Goal: Task Accomplishment & Management: Complete application form

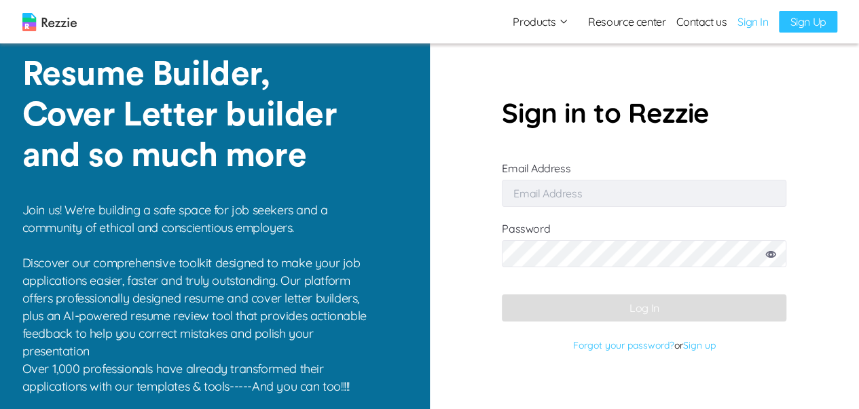
type input "[EMAIL_ADDRESS][DOMAIN_NAME]"
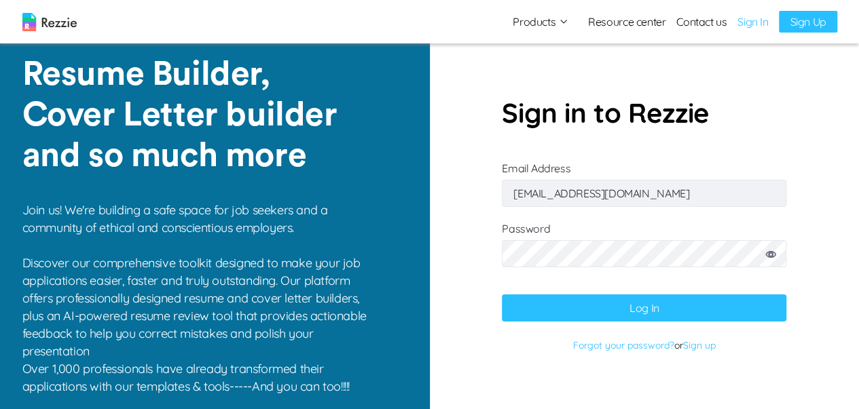
click at [573, 295] on button "Log In" at bounding box center [644, 308] width 284 height 27
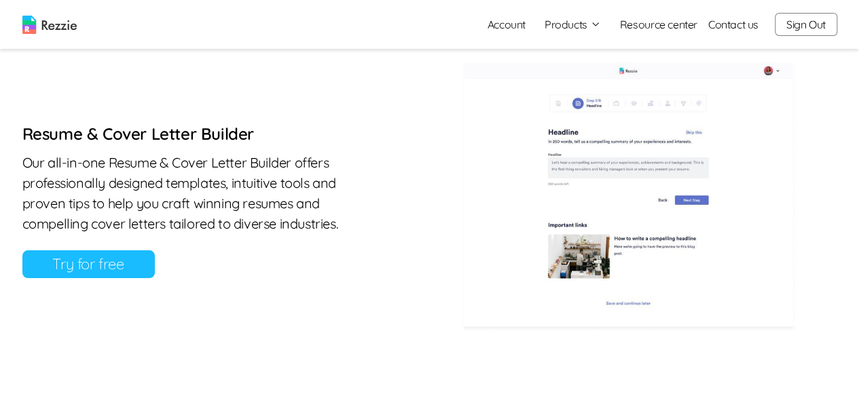
click at [72, 269] on link "Try for free" at bounding box center [88, 264] width 132 height 28
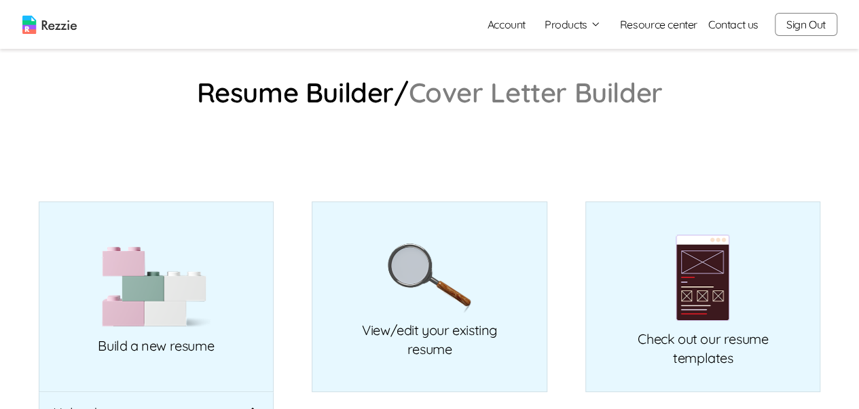
click at [515, 97] on link "Cover Letter Builder" at bounding box center [536, 92] width 254 height 22
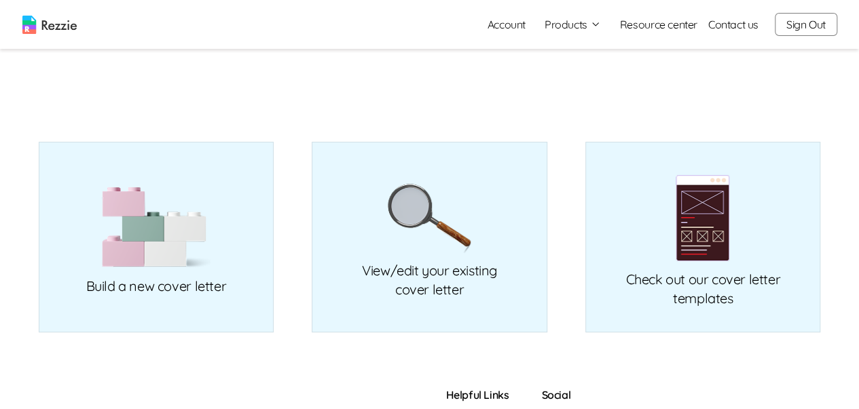
scroll to position [136, 0]
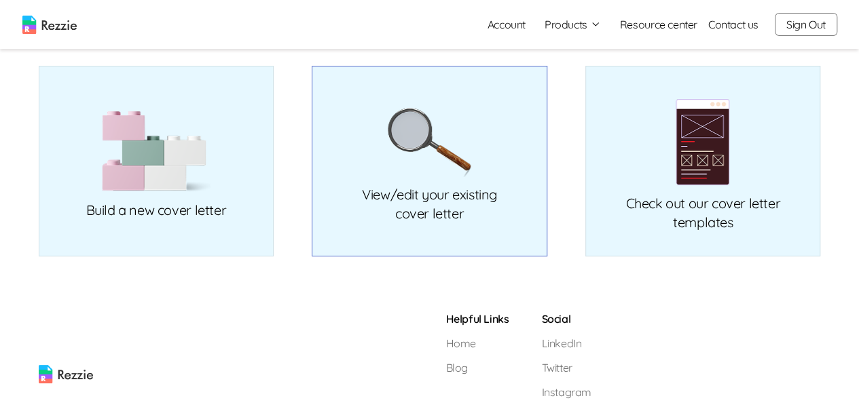
click at [384, 224] on link "View/edit your existing cover letter" at bounding box center [430, 161] width 236 height 191
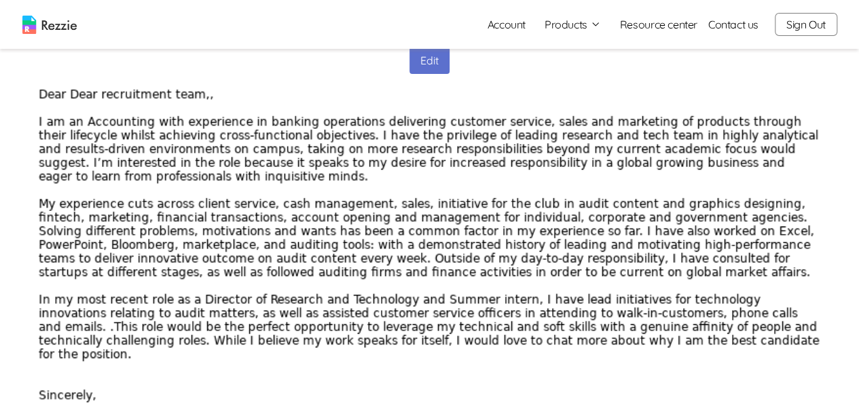
scroll to position [136, 0]
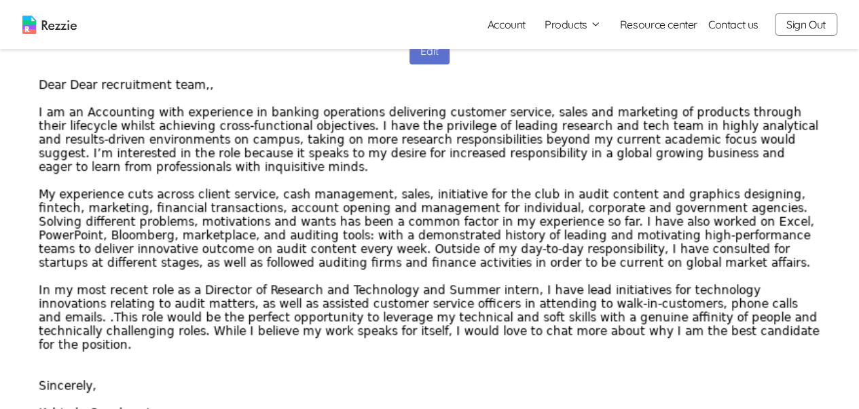
click at [432, 60] on button "Edit" at bounding box center [429, 50] width 40 height 27
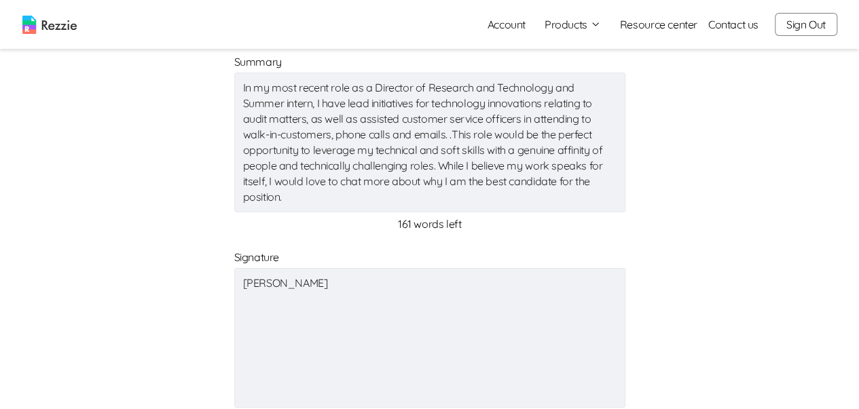
scroll to position [679, 0]
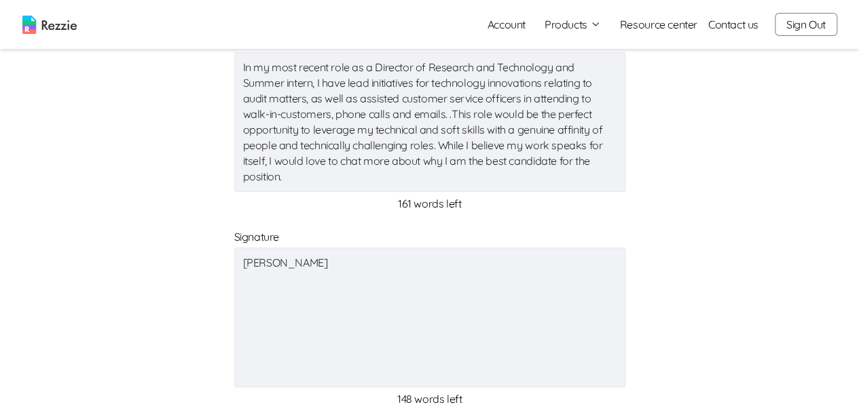
type textarea "x"
click at [291, 176] on textarea "In my most recent role as a Director of Research and Technology and Summer inte…" at bounding box center [429, 122] width 391 height 140
drag, startPoint x: 291, startPoint y: 176, endPoint x: 219, endPoint y: 178, distance: 72.7
type textarea "x"
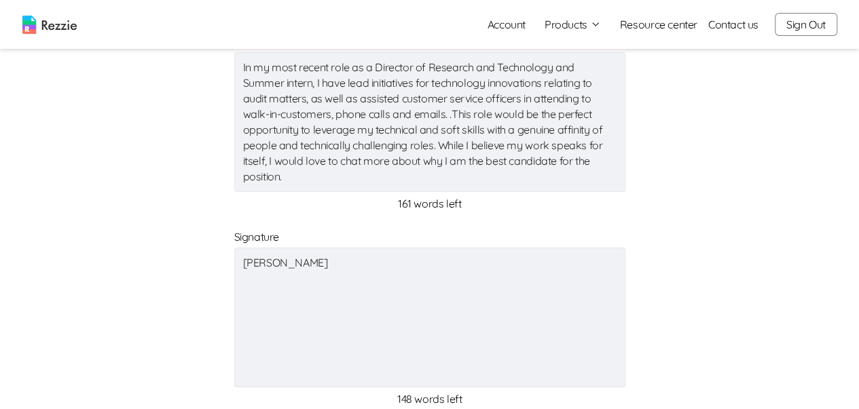
type textarea "x"
type textarea "In my most recent role as a Director of Research and Technology and Summer inte…"
type textarea "x"
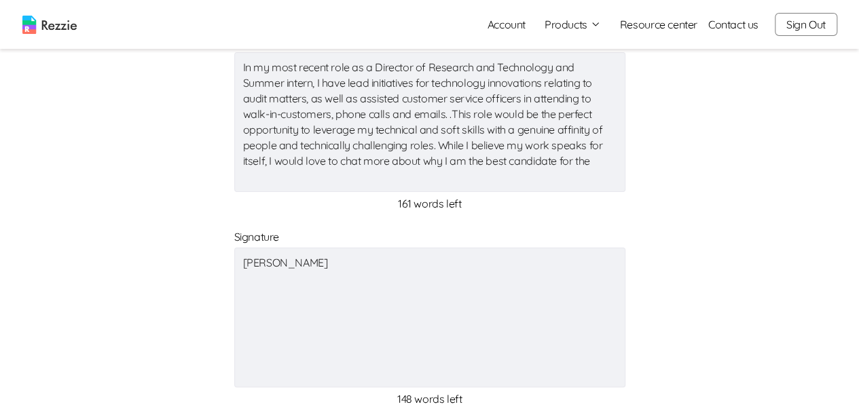
type textarea "x"
type textarea "In my most recent role as a Director of Research and Technology and Summer inte…"
type textarea "x"
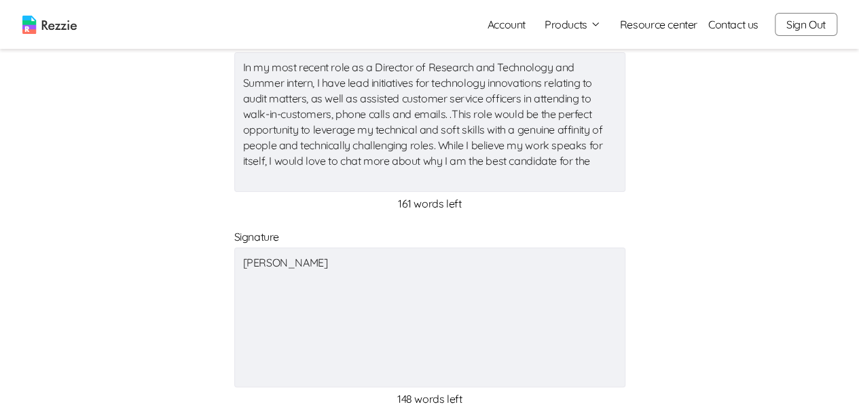
type textarea "x"
type textarea "In my most recent role as a Director of Research and Technology and Summer inte…"
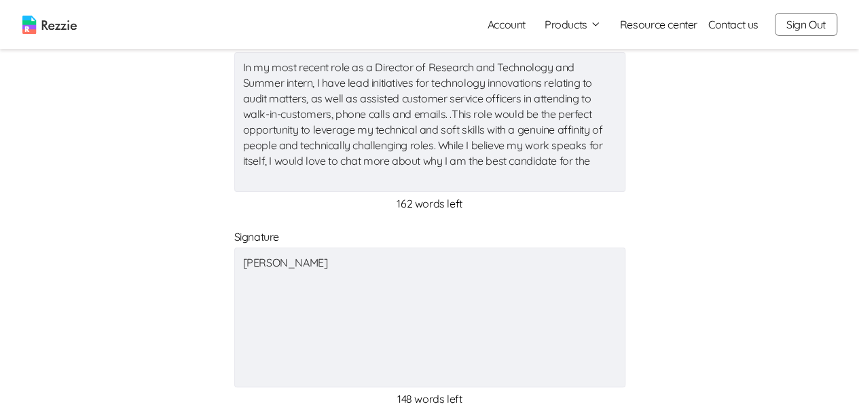
type textarea "x"
type textarea "In my most recent role as a Director of Research and Technology and Summer inte…"
type textarea "x"
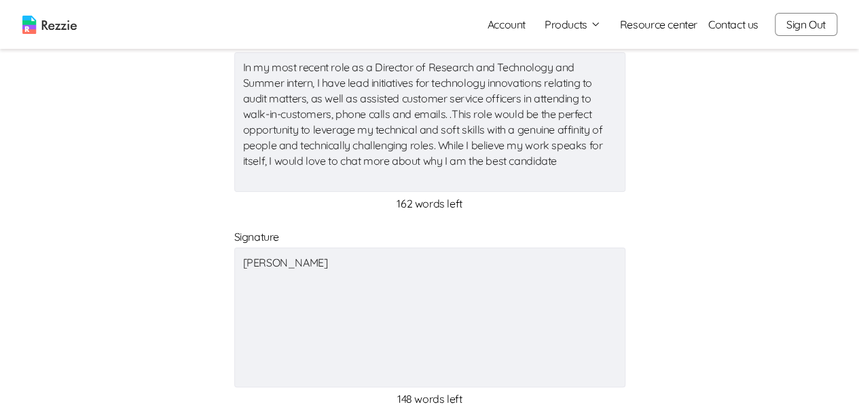
type textarea "x"
type textarea "In my most recent role as a Director of Research and Technology and Summer inte…"
type textarea "x"
type textarea "In my most recent role as a Director of Research and Technology and Summer inte…"
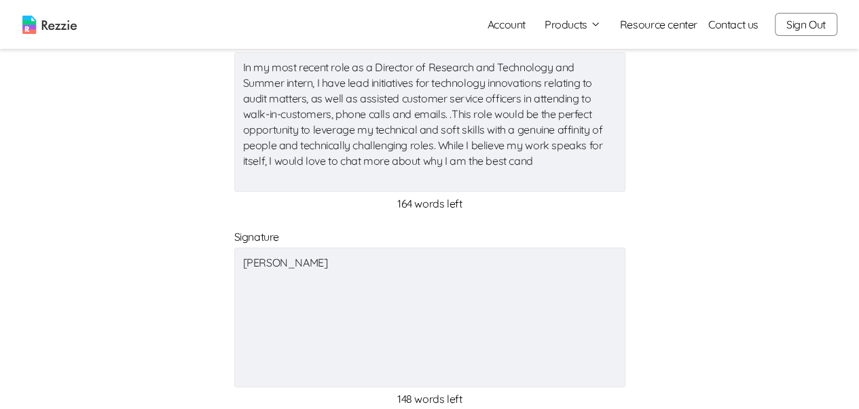
type textarea "x"
type textarea "In my most recent role as a Director of Research and Technology and Summer inte…"
type textarea "x"
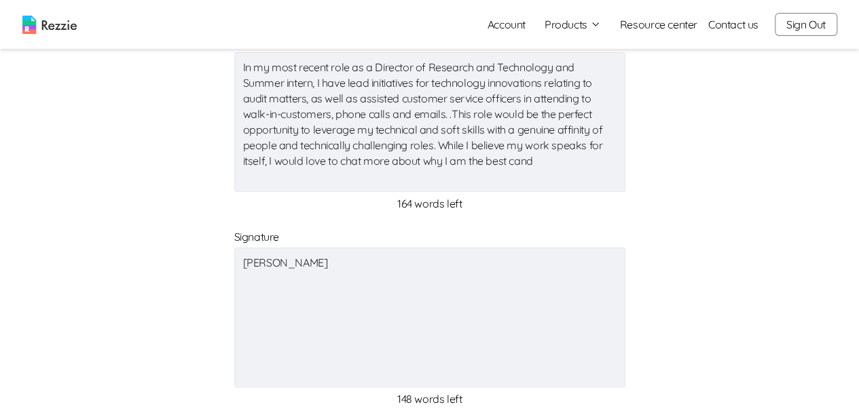
type textarea "x"
type textarea "In my most recent role as a Director of Research and Technology and Summer inte…"
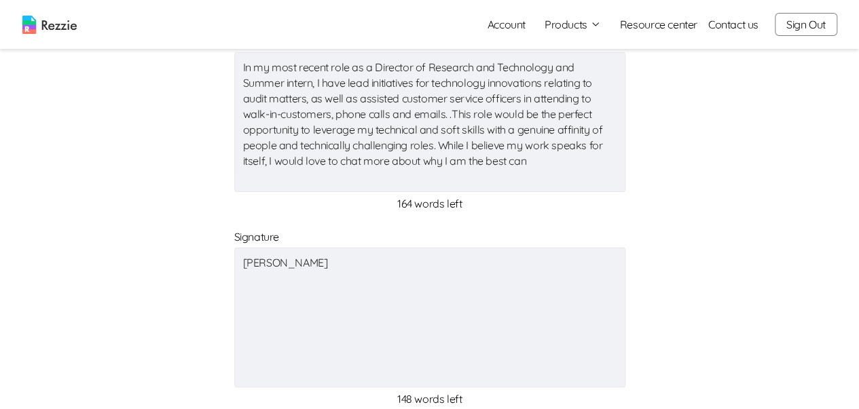
type textarea "x"
type textarea "In my most recent role as a Director of Research and Technology and Summer inte…"
type textarea "x"
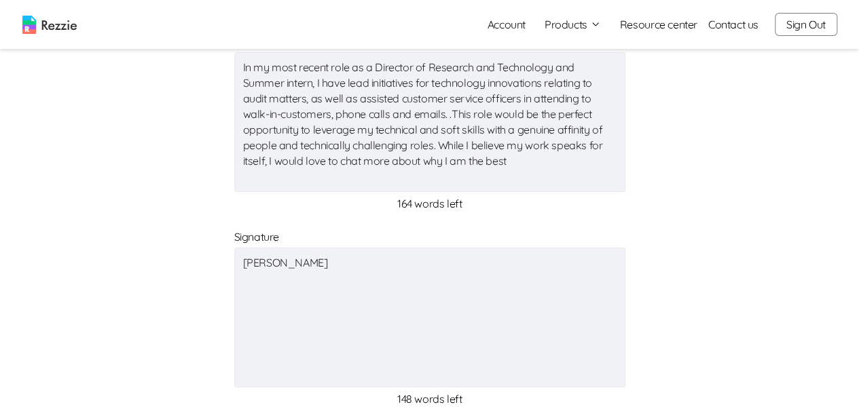
type textarea "x"
type textarea "In my most recent role as a Director of Research and Technology and Summer inte…"
type textarea "x"
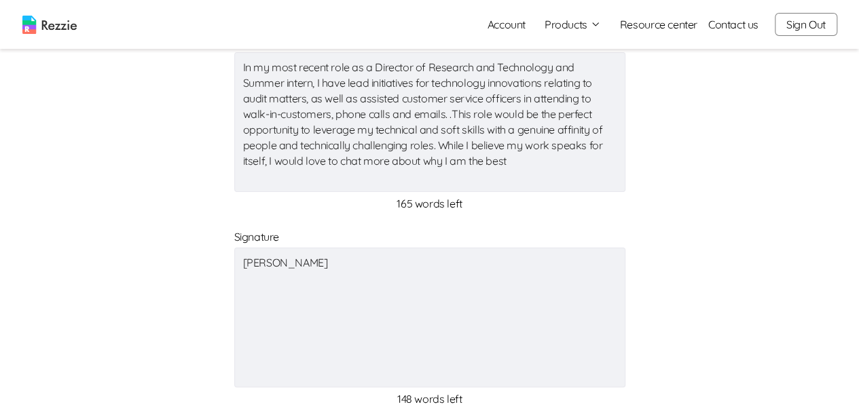
type textarea "x"
type textarea "In my most recent role as a Director of Research and Technology and Summer inte…"
type textarea "x"
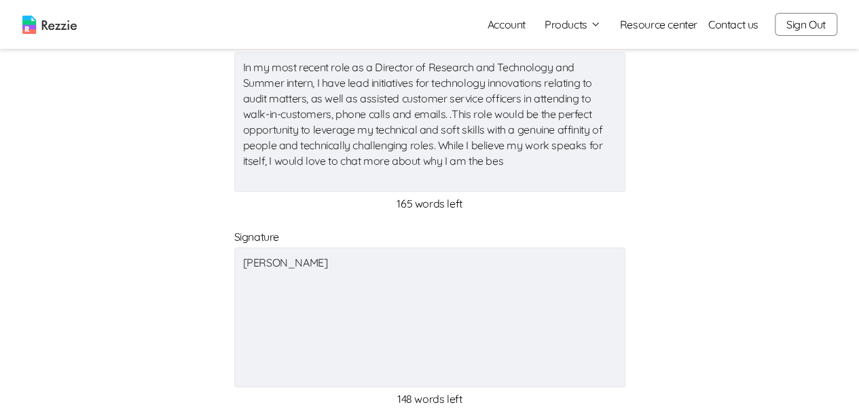
type textarea "x"
type textarea "In my most recent role as a Director of Research and Technology and Summer inte…"
type textarea "x"
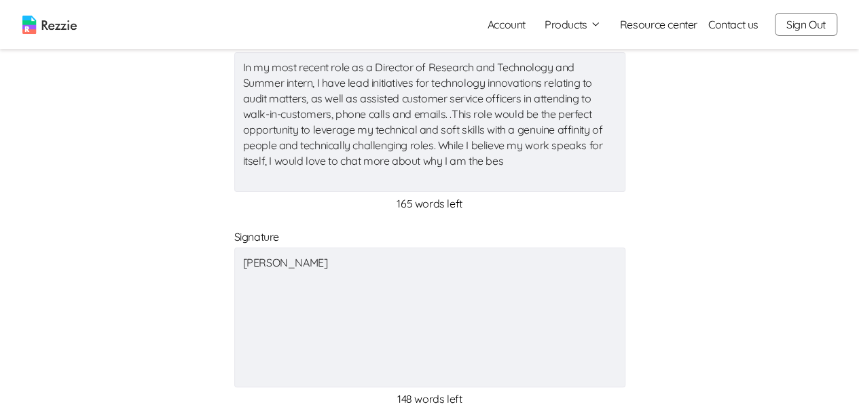
type textarea "x"
type textarea "In my most recent role as a Director of Research and Technology and Summer inte…"
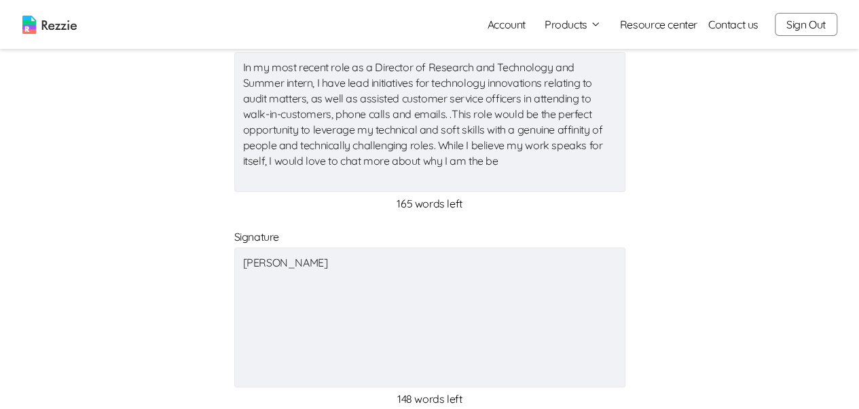
type textarea "x"
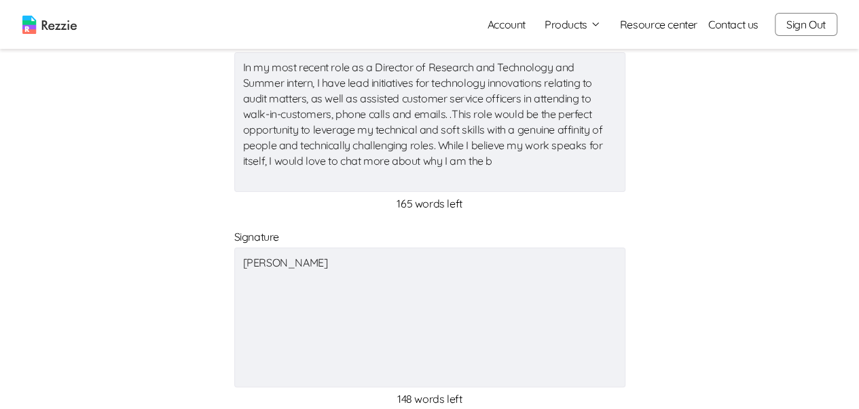
type textarea "In my most recent role as a Director of Research and Technology and Summer inte…"
type textarea "x"
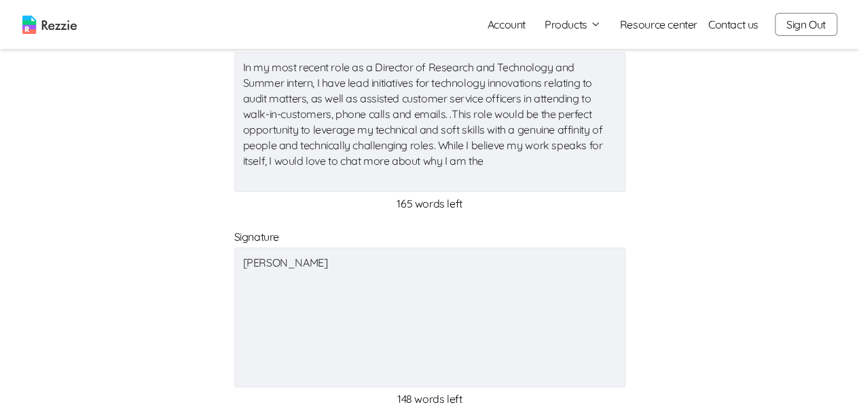
type textarea "x"
type textarea "In my most recent role as a Director of Research and Technology and Summer inte…"
type textarea "x"
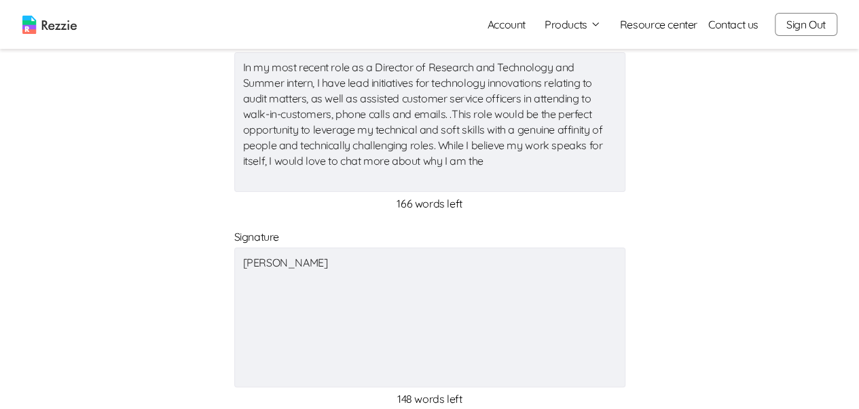
type textarea "x"
type textarea "In my most recent role as a Director of Research and Technology and Summer inte…"
type textarea "x"
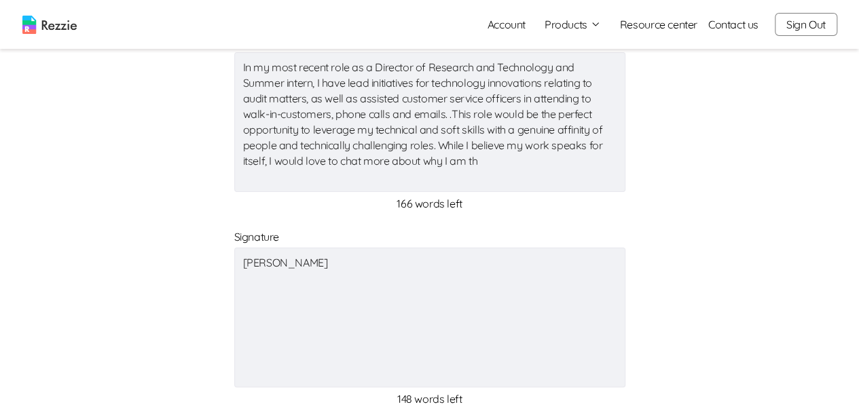
type textarea "x"
type textarea "In my most recent role as a Director of Research and Technology and Summer inte…"
type textarea "x"
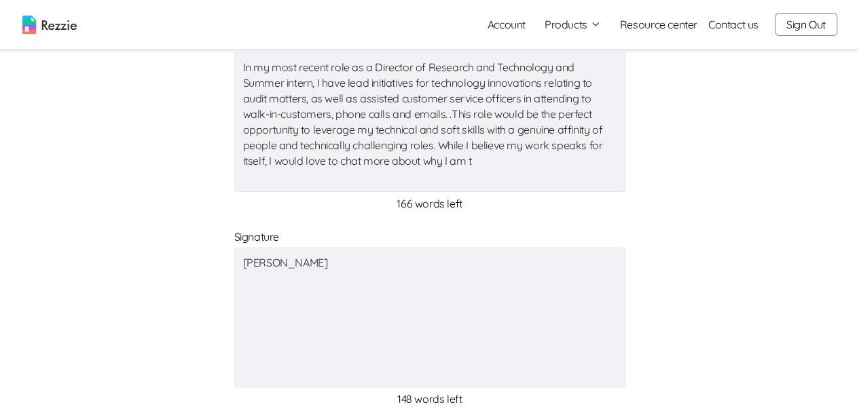
type textarea "x"
type textarea "In my most recent role as a Director of Research and Technology and Summer inte…"
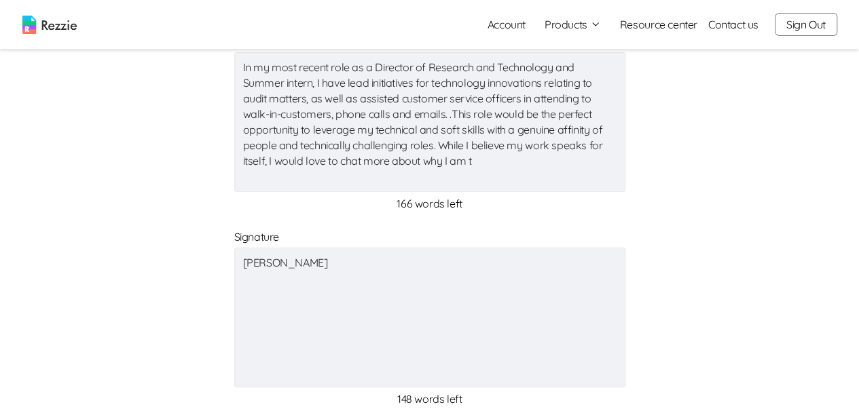
type textarea "x"
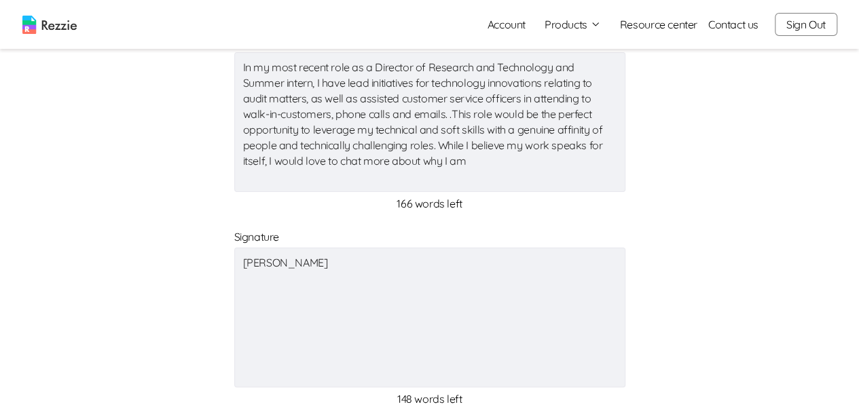
type textarea "In my most recent role as a Director of Research and Technology and Summer inte…"
type textarea "x"
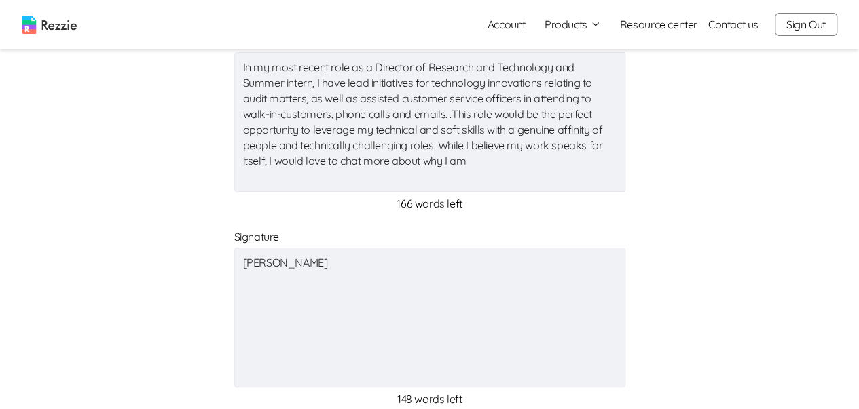
type textarea "x"
type textarea "In my most recent role as a Director of Research and Technology and Summer inte…"
type textarea "x"
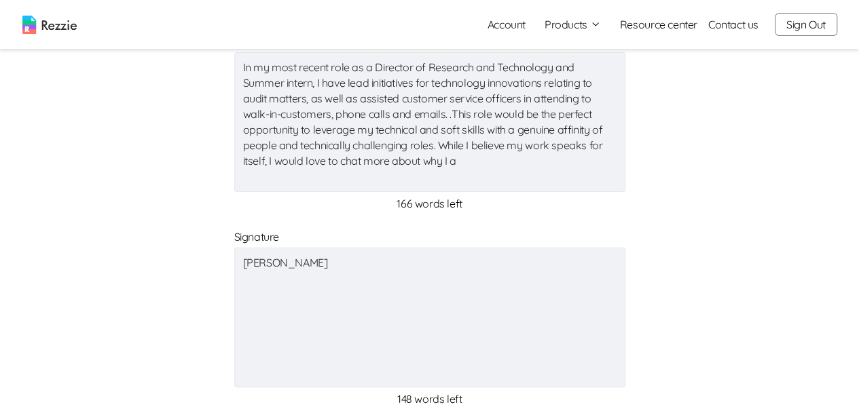
type textarea "x"
type textarea "In my most recent role as a Director of Research and Technology and Summer inte…"
type textarea "x"
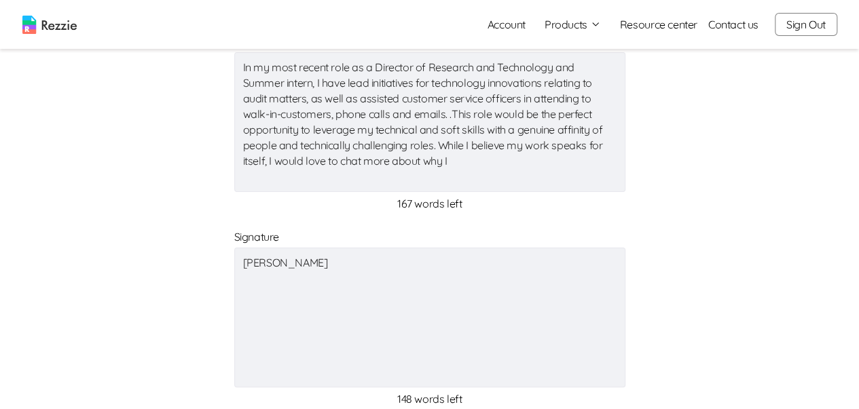
type textarea "x"
type textarea "In my most recent role as a Director of Research and Technology and Summer inte…"
type textarea "x"
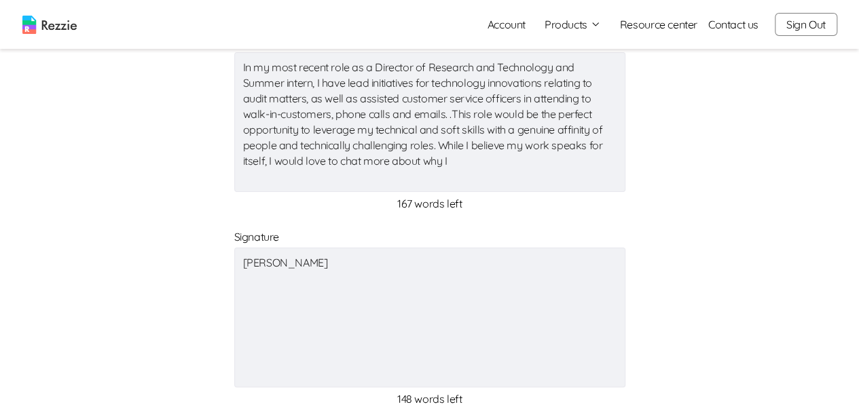
type textarea "x"
type textarea "In my most recent role as a Director of Research and Technology and Summer inte…"
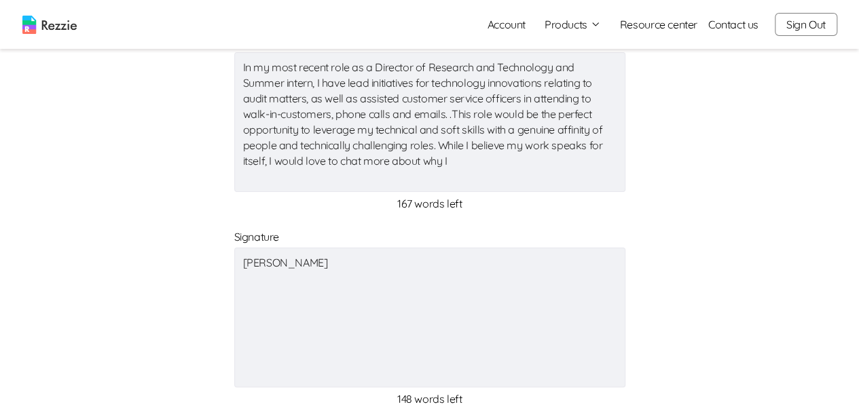
type textarea "x"
type textarea "In my most recent role as a Director of Research and Technology and Summer inte…"
type textarea "x"
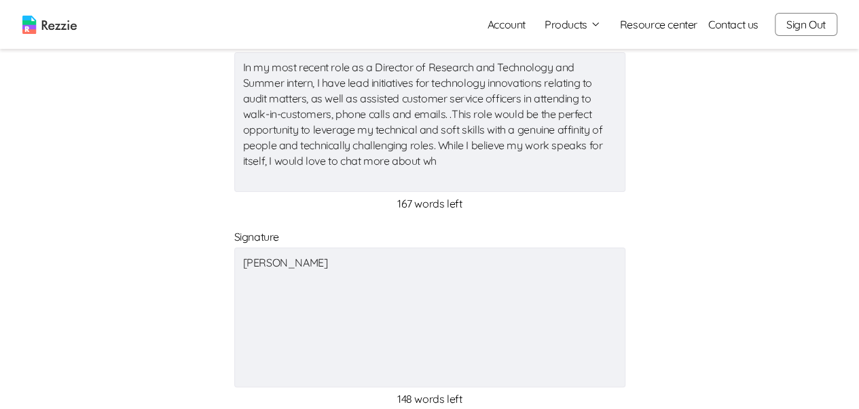
type textarea "x"
type textarea "In my most recent role as a Director of Research and Technology and Summer inte…"
type textarea "x"
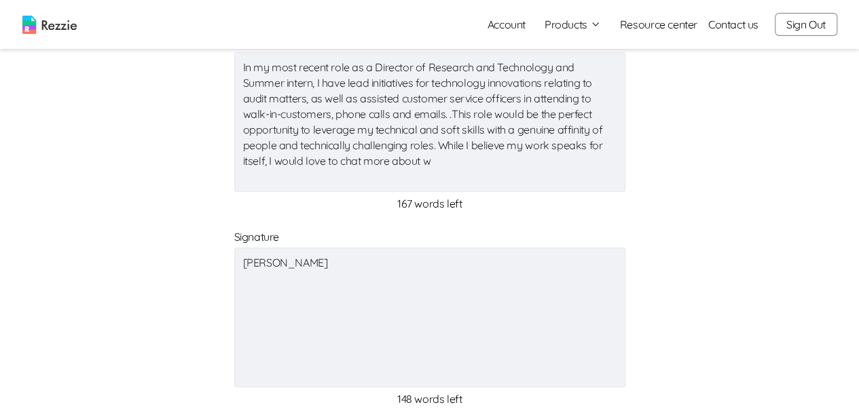
type textarea "x"
type textarea "In my most recent role as a Director of Research and Technology and Summer inte…"
type textarea "x"
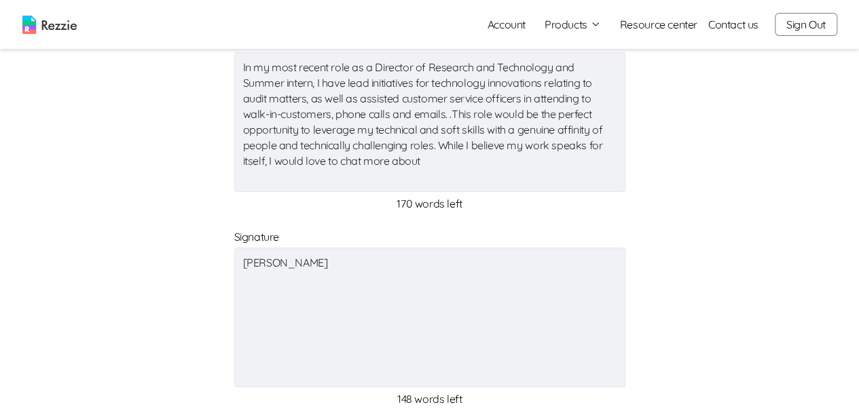
type textarea "x"
type textarea "In my most recent role as a Director of Research and Technology and Summer inte…"
type textarea "x"
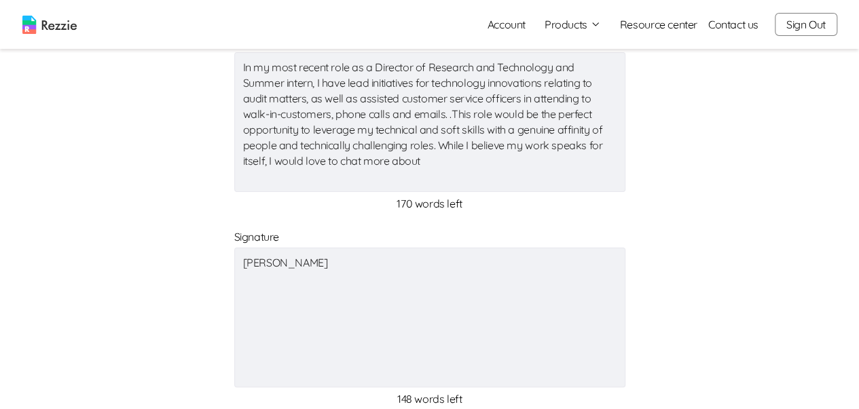
type textarea "x"
type textarea "In my most recent role as a Director of Research and Technology and Summer inte…"
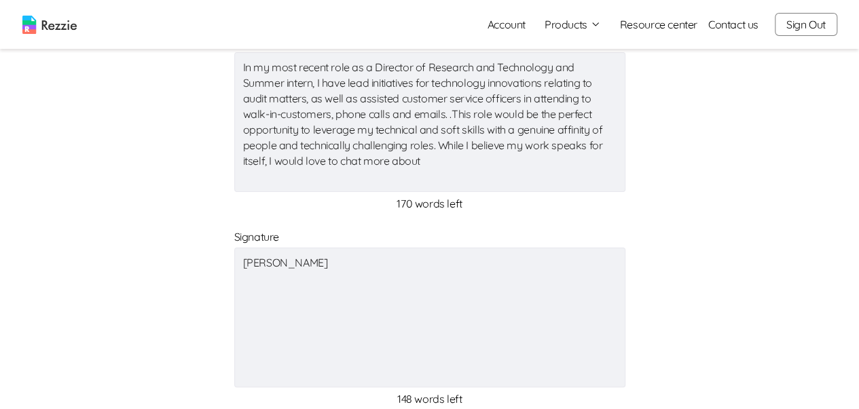
type textarea "x"
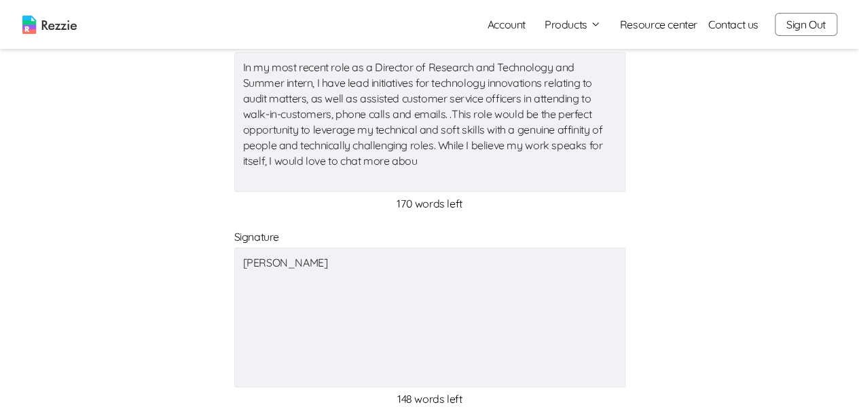
type textarea "In my most recent role as a Director of Research and Technology and Summer inte…"
type textarea "x"
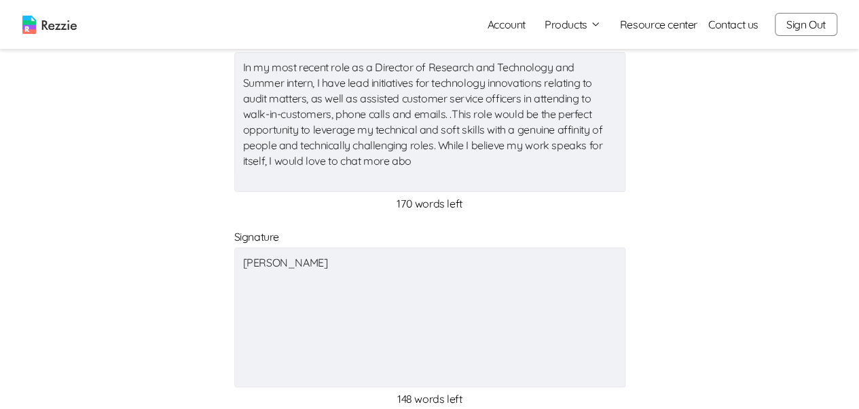
type textarea "x"
type textarea "In my most recent role as a Director of Research and Technology and Summer inte…"
type textarea "x"
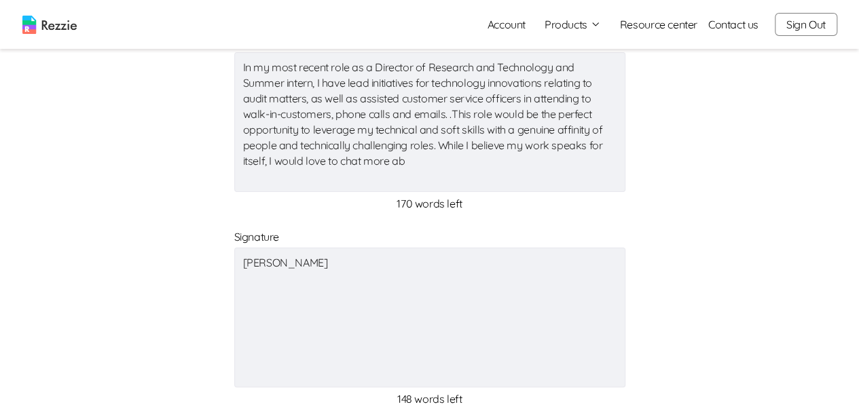
type textarea "x"
type textarea "In my most recent role as a Director of Research and Technology and Summer inte…"
type textarea "x"
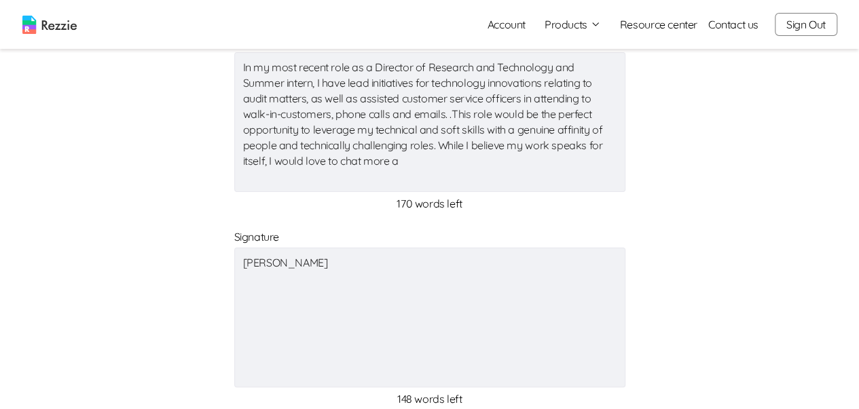
type textarea "x"
type textarea "In my most recent role as a Director of Research and Technology and Summer inte…"
type textarea "x"
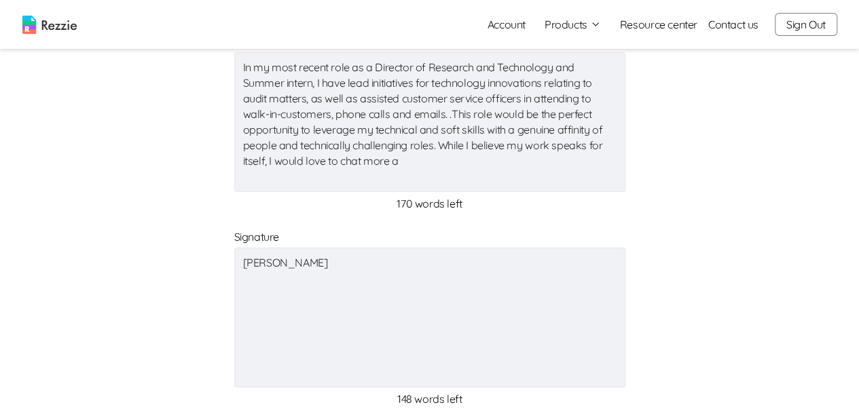
type textarea "x"
type textarea "In my most recent role as a Director of Research and Technology and Summer inte…"
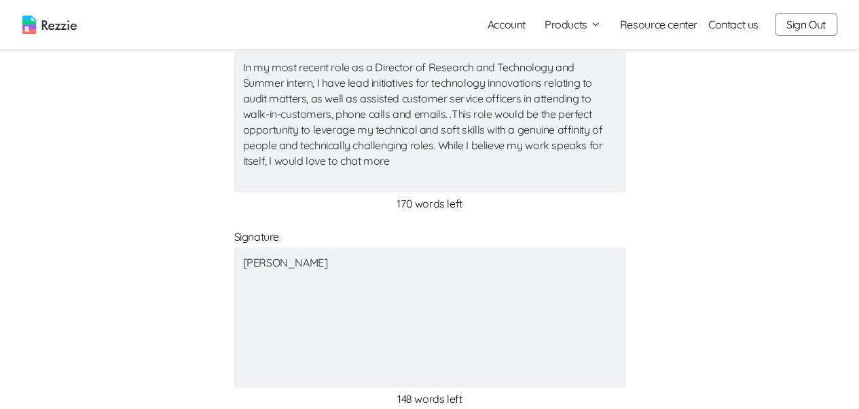
type textarea "x"
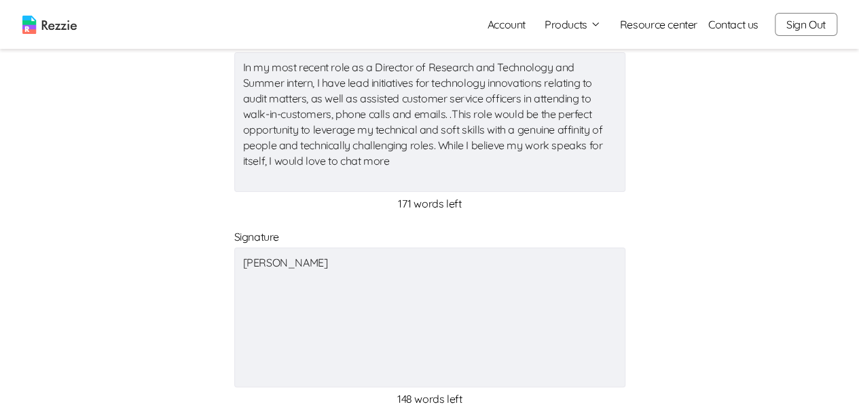
type textarea "In my most recent role as a Director of Research and Technology and Summer inte…"
type textarea "x"
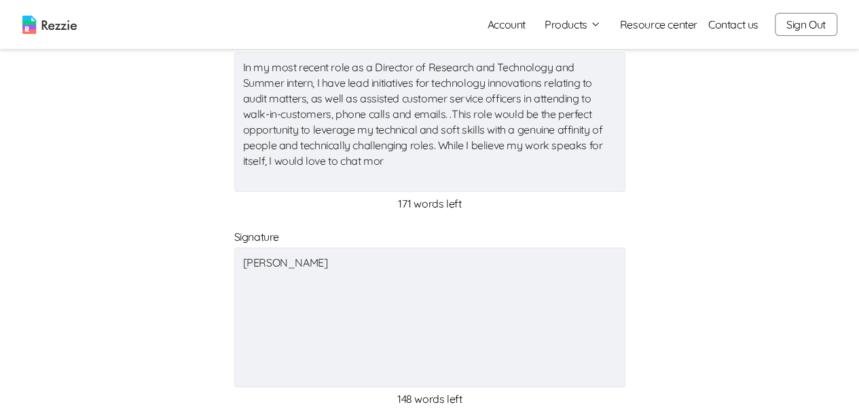
type textarea "x"
type textarea "In my most recent role as a Director of Research and Technology and Summer inte…"
type textarea "x"
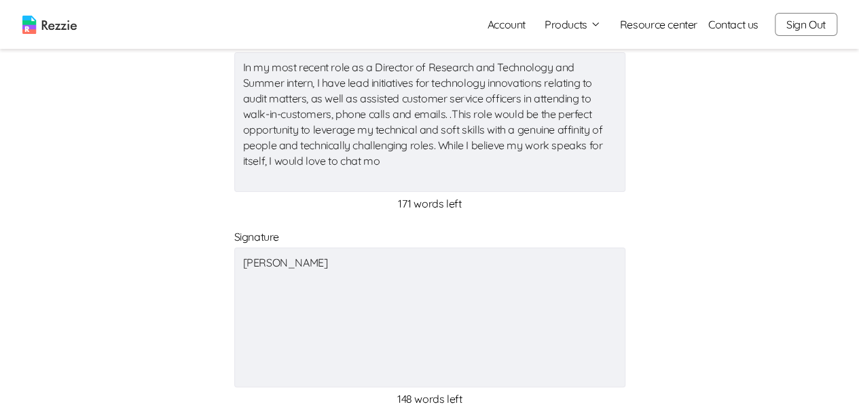
type textarea "x"
type textarea "In my most recent role as a Director of Research and Technology and Summer inte…"
type textarea "x"
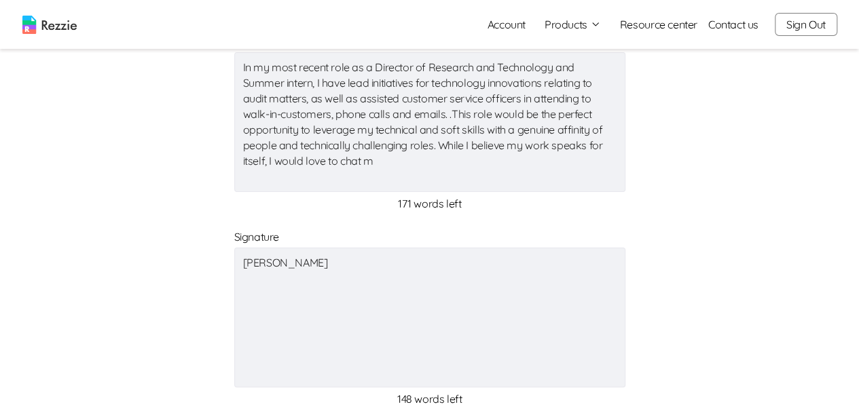
type textarea "x"
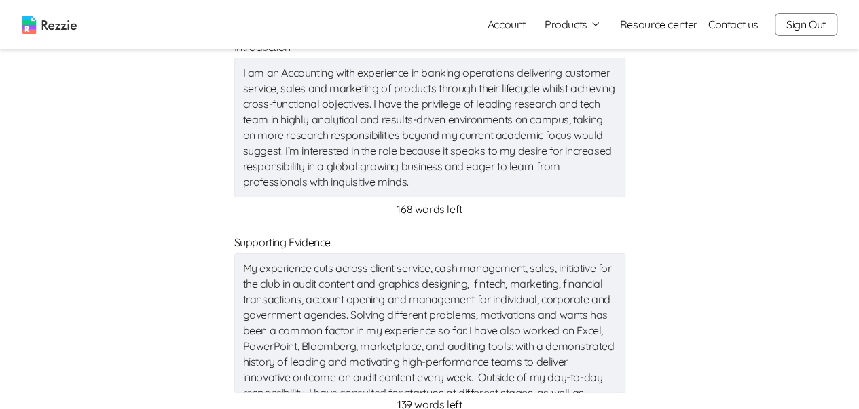
scroll to position [42, 0]
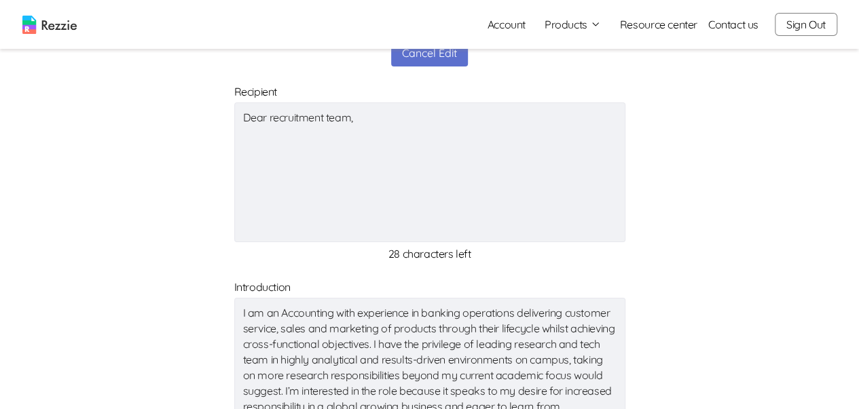
click at [364, 113] on textarea "Dear recruitment team," at bounding box center [429, 172] width 391 height 140
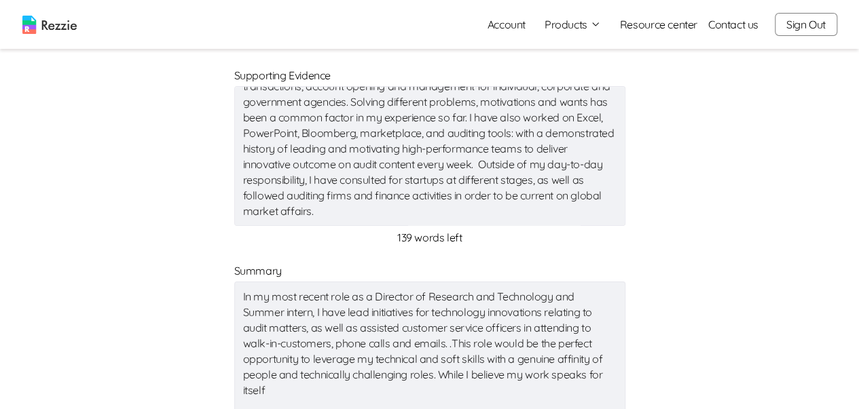
scroll to position [517, 0]
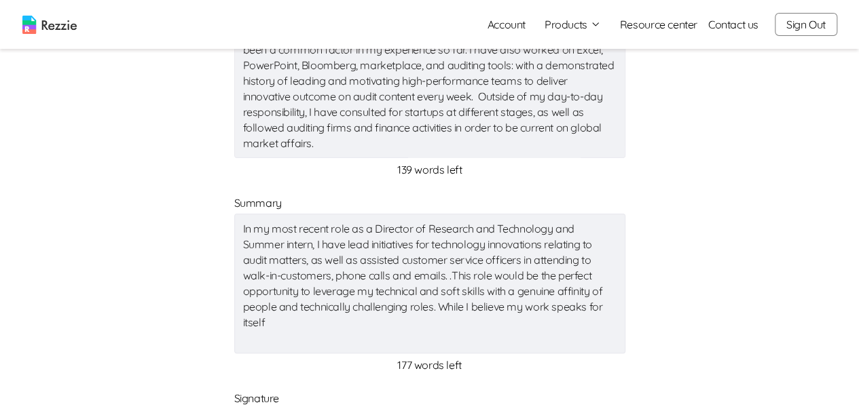
click at [432, 305] on textarea "In my most recent role as a Director of Research and Technology and Summer inte…" at bounding box center [429, 284] width 391 height 140
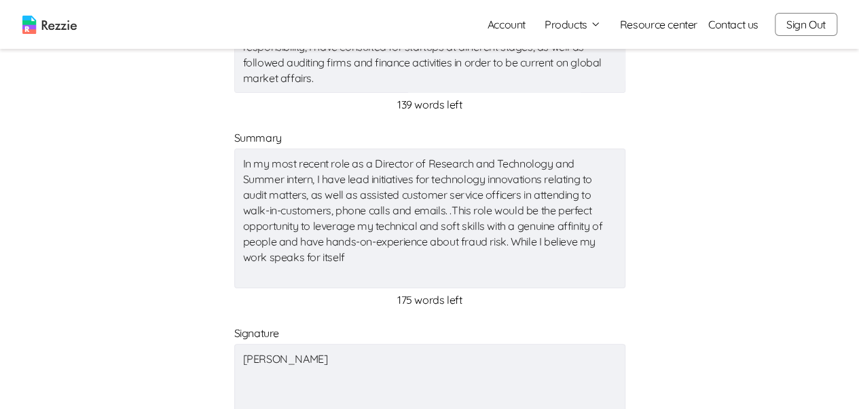
scroll to position [585, 0]
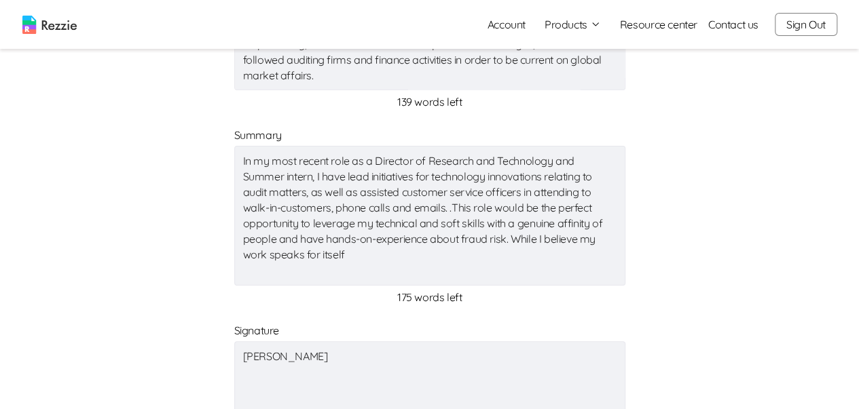
drag, startPoint x: 362, startPoint y: 257, endPoint x: 219, endPoint y: 263, distance: 144.0
click at [219, 263] on form "Recipient Dear recruitment team x 29 characters left Introduction I am an Accou…" at bounding box center [430, 42] width 782 height 1005
drag, startPoint x: 509, startPoint y: 241, endPoint x: 599, endPoint y: 267, distance: 93.4
click at [599, 267] on textarea "In my most recent role as a Director of Research and Technology and Summer inte…" at bounding box center [429, 216] width 391 height 140
click at [567, 310] on form "Recipient Dear recruitment team x 29 characters left Introduction I am an Accou…" at bounding box center [430, 42] width 782 height 1005
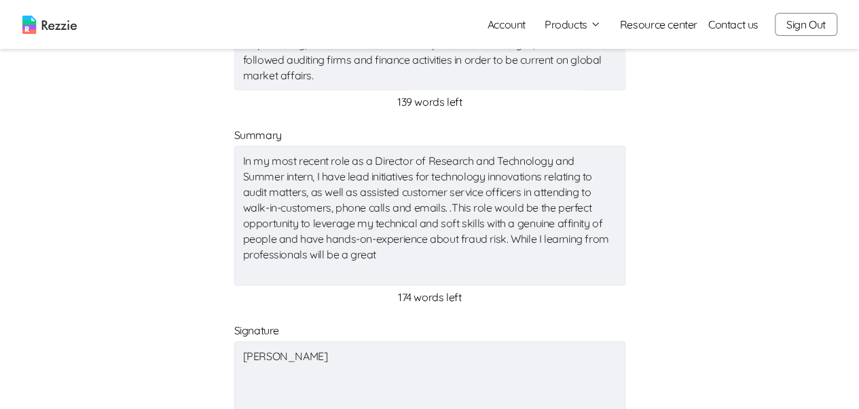
click at [394, 257] on textarea "In my most recent role as a Director of Research and Technology and Summer inte…" at bounding box center [429, 216] width 391 height 140
paste textarea "opportunity to gain valuable insights and skills.""
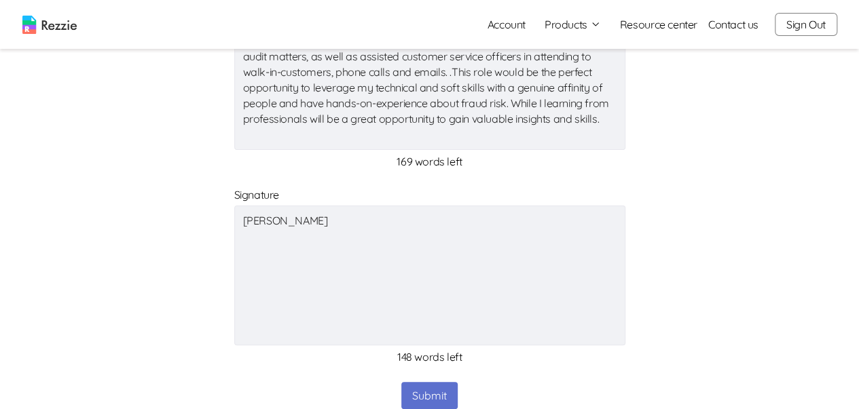
scroll to position [857, 0]
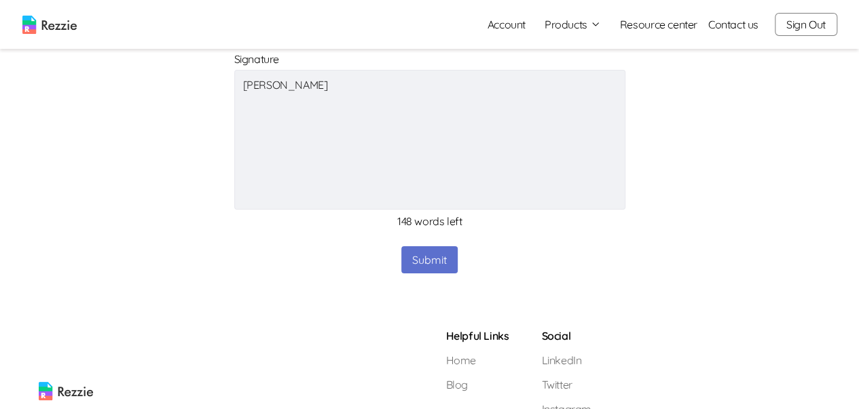
click at [420, 256] on button "Submit" at bounding box center [429, 259] width 56 height 27
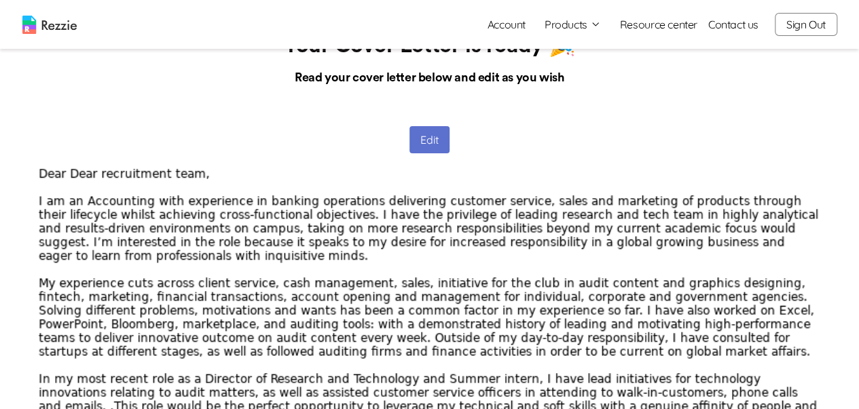
scroll to position [68, 0]
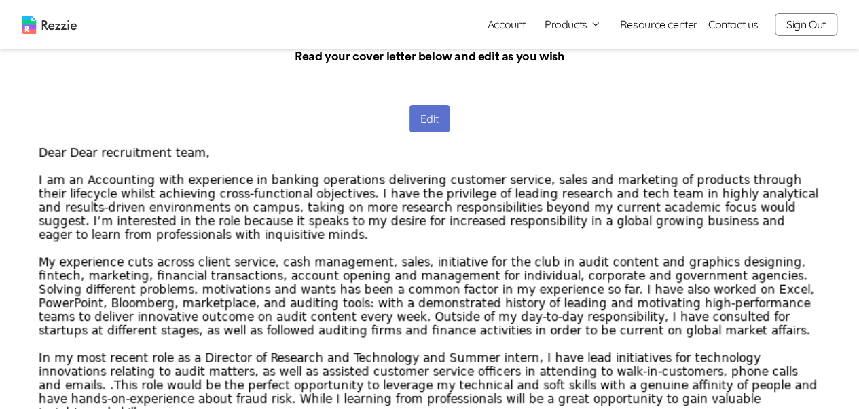
click at [432, 124] on button "Edit" at bounding box center [429, 118] width 40 height 27
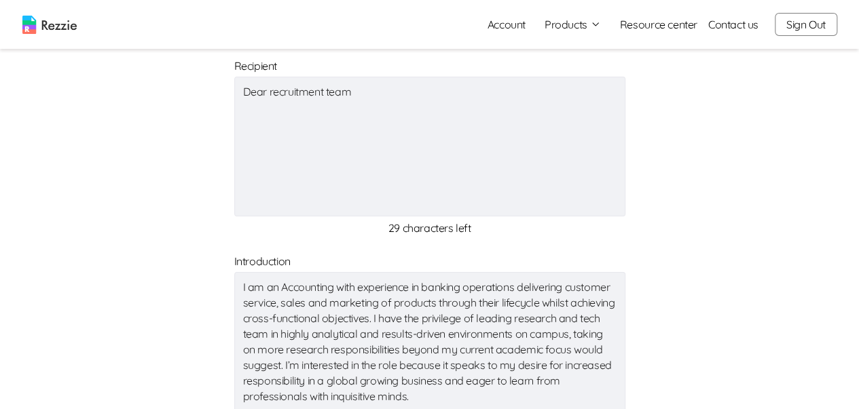
click at [270, 96] on textarea "Dear recruitment team" at bounding box center [429, 147] width 391 height 140
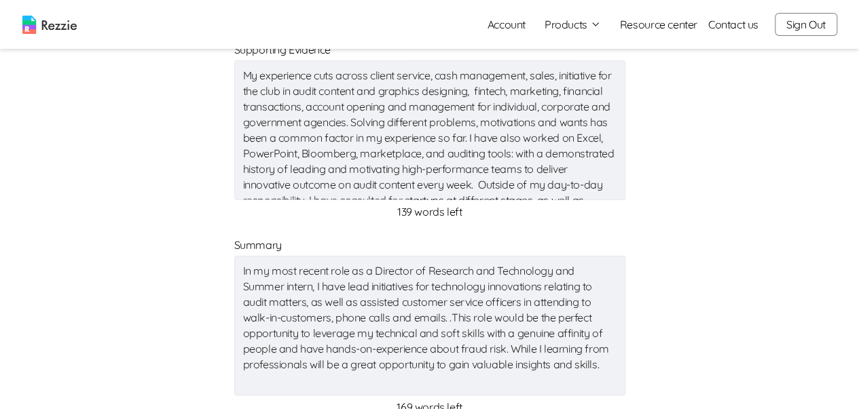
scroll to position [815, 0]
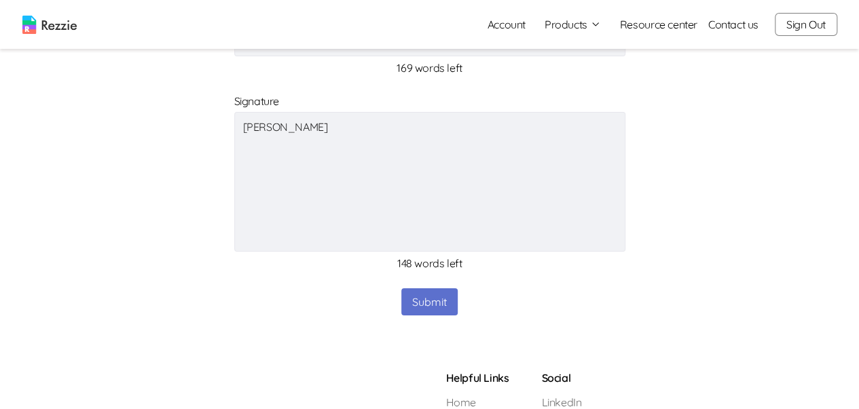
click at [401, 305] on button "Submit" at bounding box center [429, 301] width 56 height 27
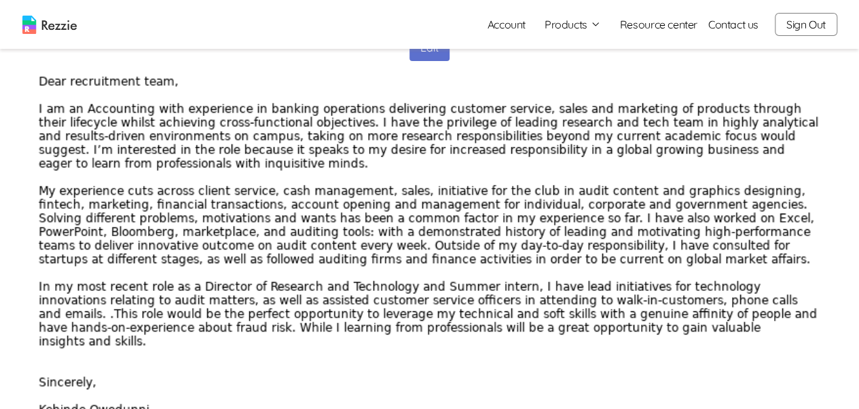
scroll to position [136, 0]
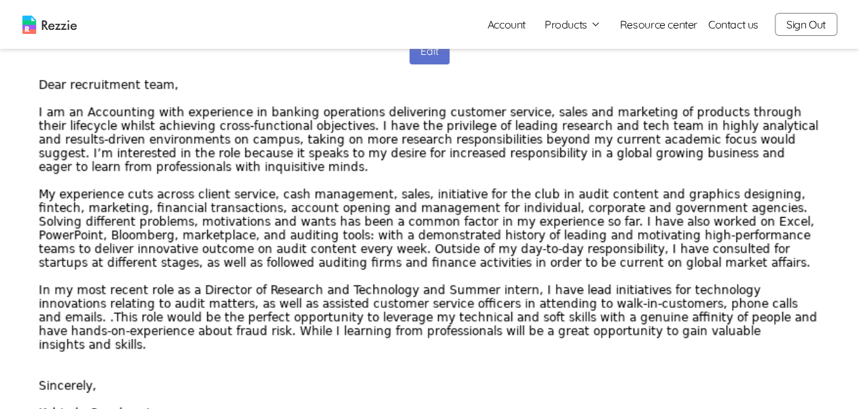
click at [421, 60] on button "Edit" at bounding box center [429, 50] width 40 height 27
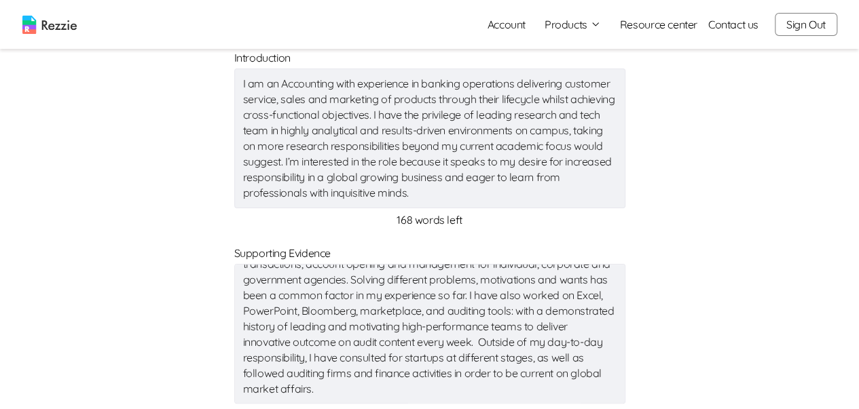
scroll to position [0, 0]
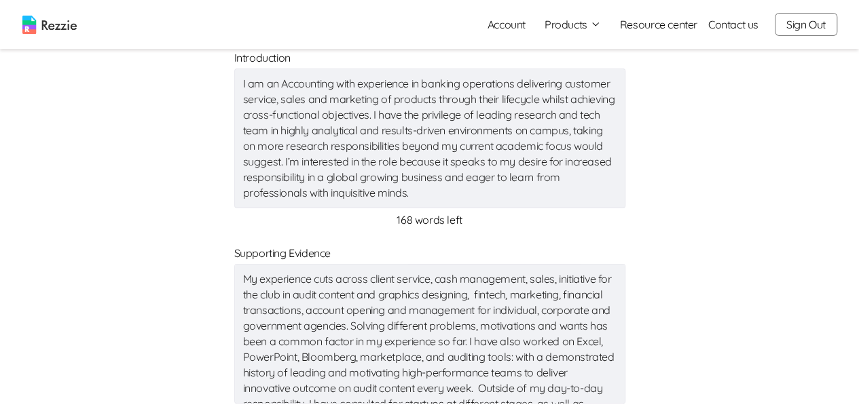
click at [297, 294] on textarea "My experience cuts across client service, cash management, sales, initiative fo…" at bounding box center [429, 334] width 391 height 140
click at [253, 294] on textarea "My experience cuts across client service, cash management, sales, initiative f …" at bounding box center [429, 334] width 391 height 140
click at [329, 295] on textarea "My experience cuts across client service, cash management, sales, initiative f …" at bounding box center [429, 334] width 391 height 140
drag, startPoint x: 417, startPoint y: 293, endPoint x: 308, endPoint y: 296, distance: 108.6
click at [308, 296] on textarea "My experience cuts across client service, cash management, sales, initiative f …" at bounding box center [429, 334] width 391 height 140
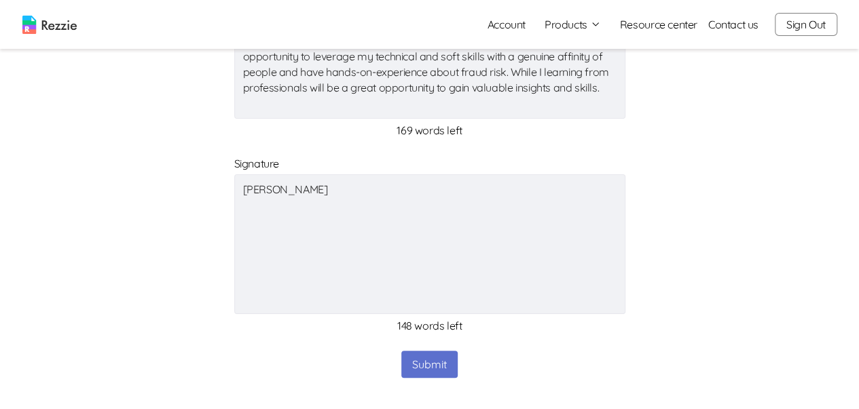
scroll to position [815, 0]
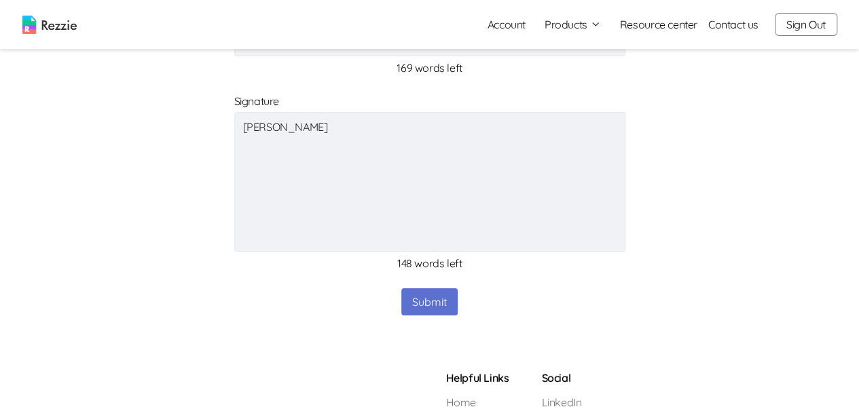
click at [402, 294] on button "Submit" at bounding box center [429, 301] width 56 height 27
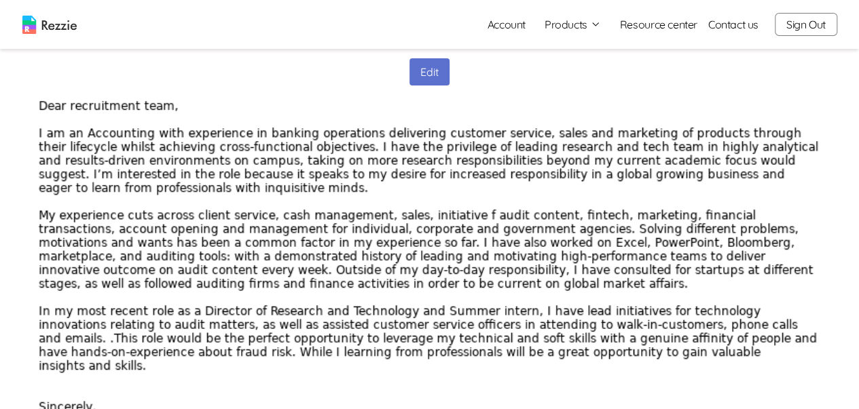
scroll to position [136, 0]
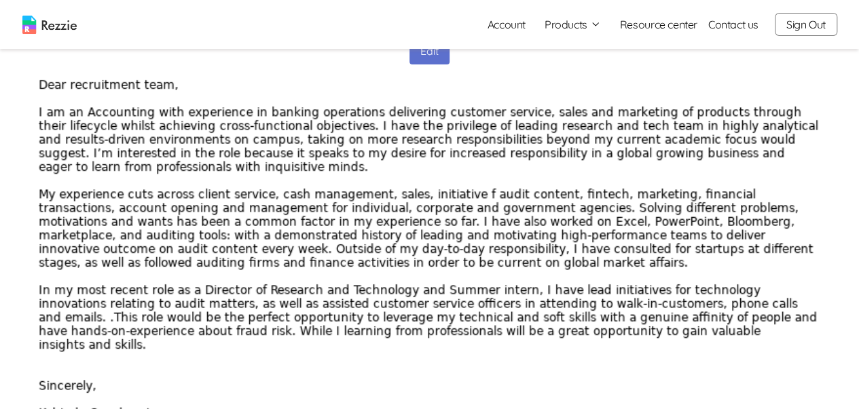
click at [423, 56] on button "Edit" at bounding box center [429, 50] width 40 height 27
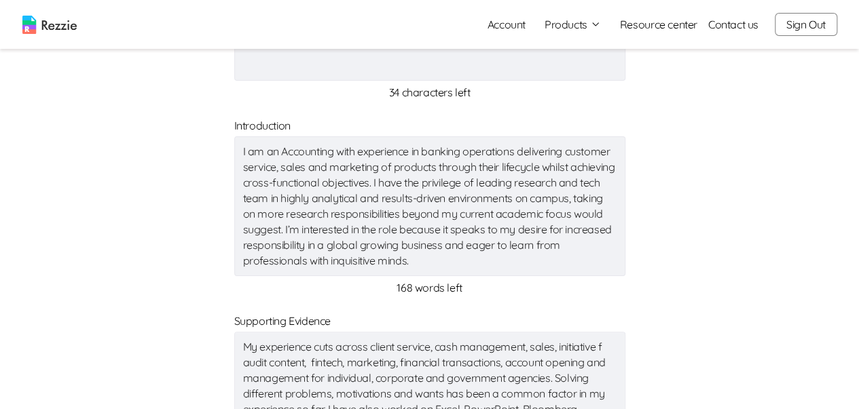
scroll to position [339, 0]
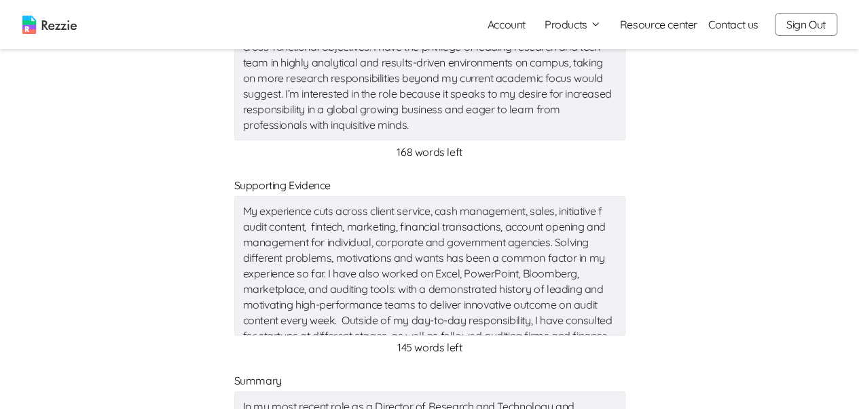
click at [607, 209] on textarea "My experience cuts across client service, cash management, sales, initiative f …" at bounding box center [429, 266] width 391 height 140
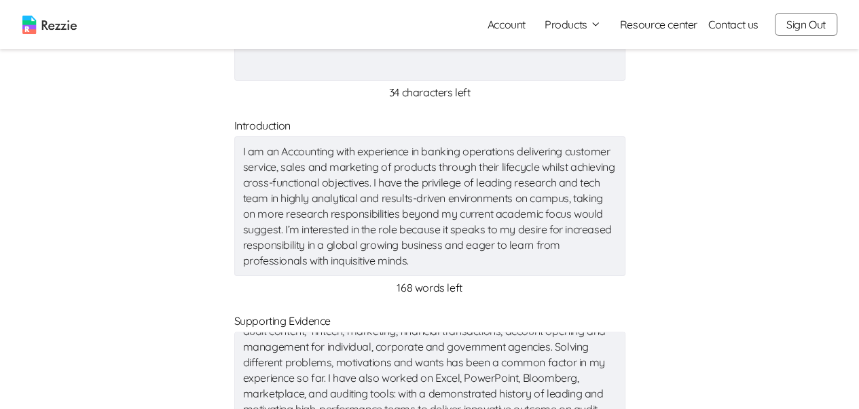
scroll to position [0, 0]
click at [322, 360] on textarea "My experience cuts across client service, cash management, sales, initiative fo…" at bounding box center [429, 402] width 391 height 140
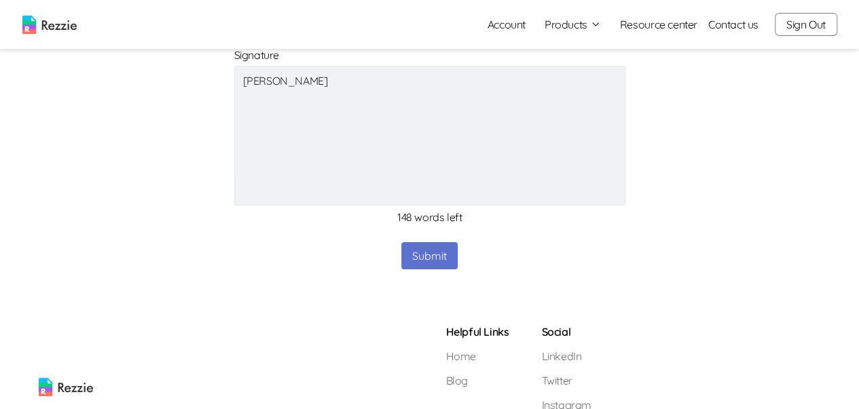
scroll to position [882, 0]
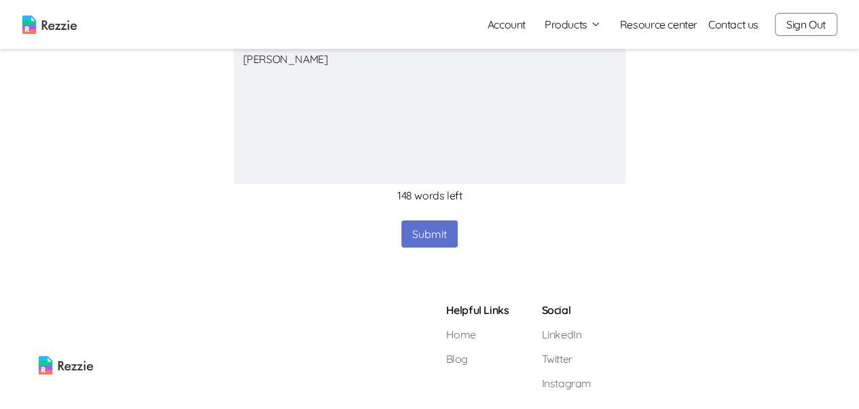
click at [411, 231] on button "Submit" at bounding box center [429, 234] width 56 height 27
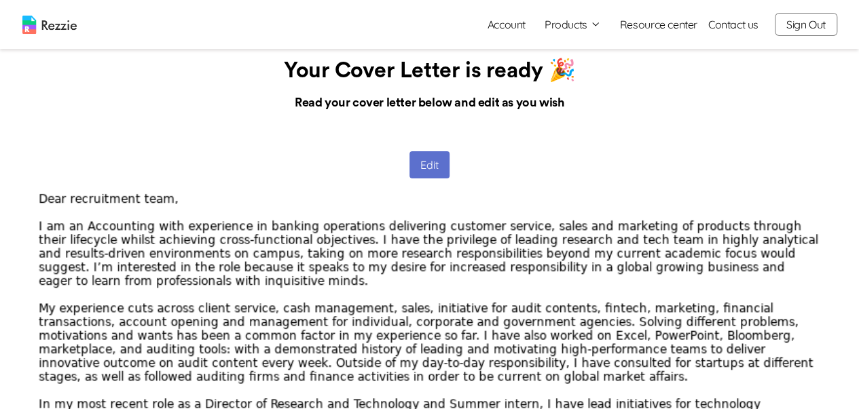
scroll to position [0, 0]
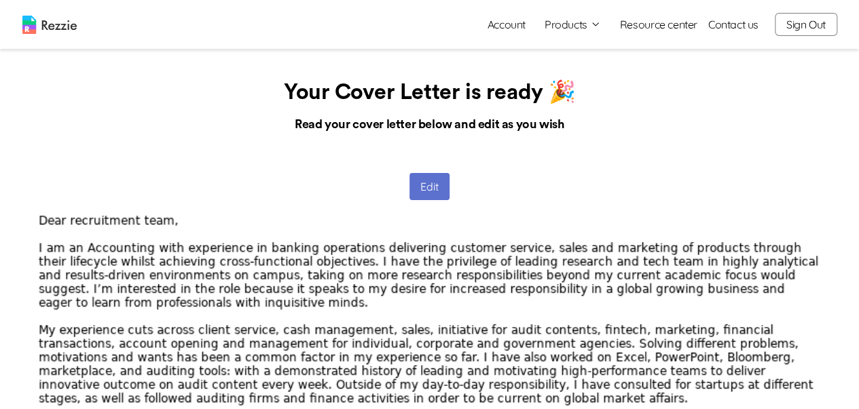
click at [417, 187] on button "Edit" at bounding box center [429, 186] width 40 height 27
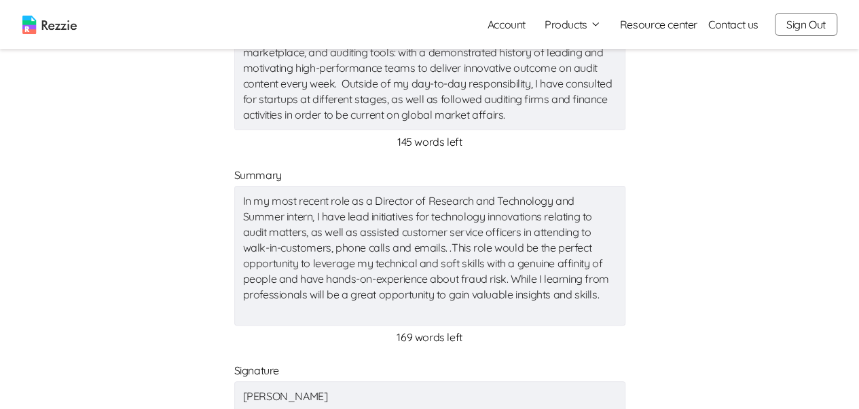
scroll to position [611, 0]
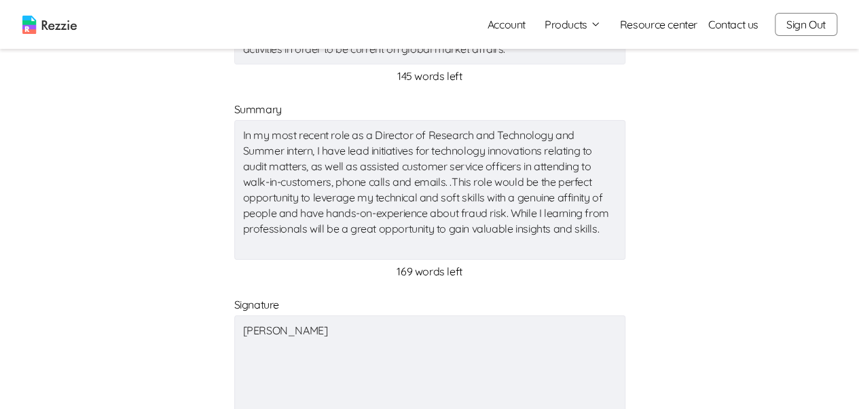
click at [348, 150] on textarea "In my most recent role as a Director of Research and Technology and Summer inte…" at bounding box center [429, 190] width 391 height 140
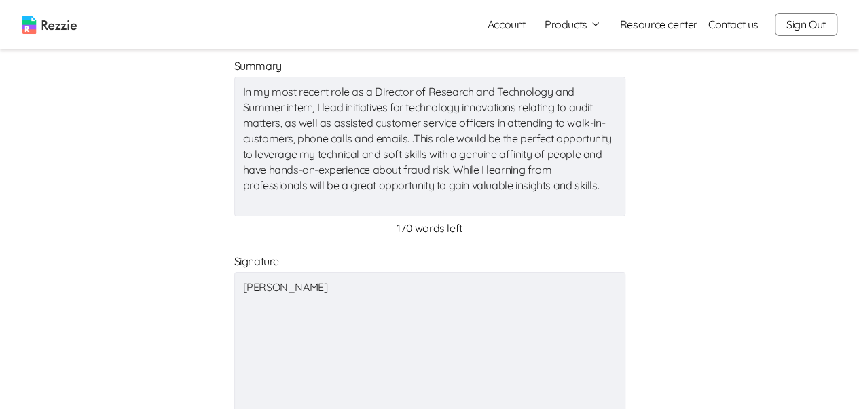
scroll to position [653, 0]
drag, startPoint x: 240, startPoint y: 90, endPoint x: 555, endPoint y: 126, distance: 316.9
click at [555, 126] on textarea "In my most recent role as a Director of Research and Technology and Summer inte…" at bounding box center [429, 148] width 391 height 140
click at [341, 109] on textarea "In my most recent role as a Director of Research and Technology and Summer inte…" at bounding box center [429, 148] width 391 height 140
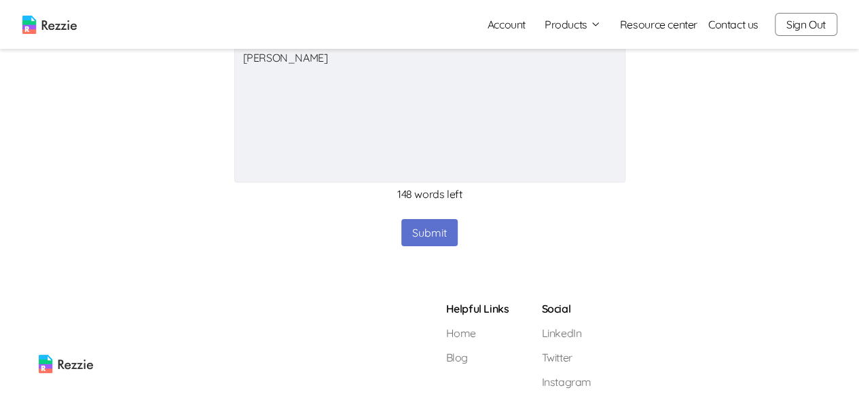
scroll to position [925, 0]
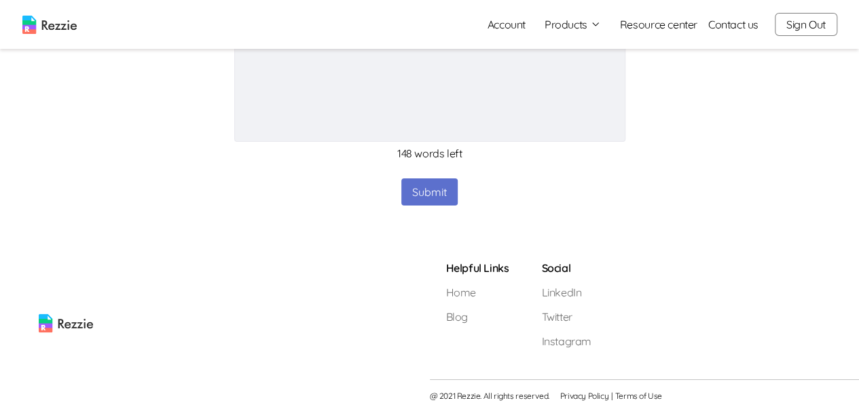
click at [434, 200] on button "Submit" at bounding box center [429, 192] width 56 height 27
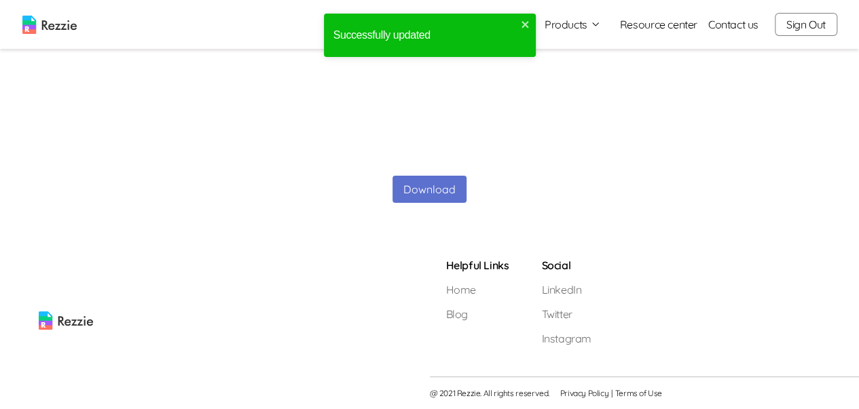
scroll to position [611, 0]
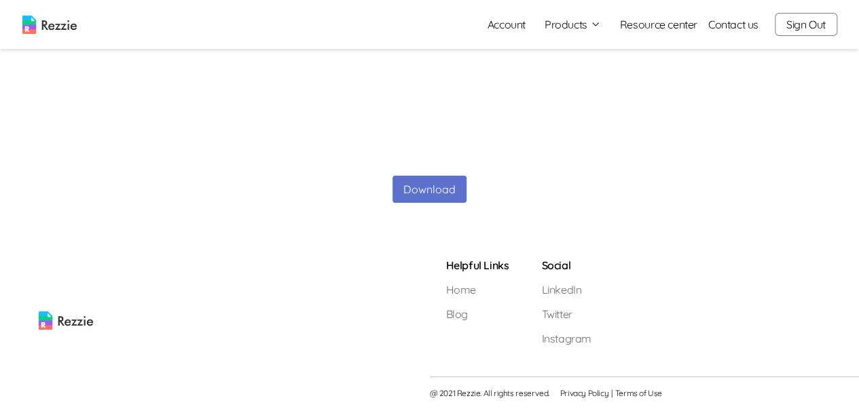
click at [405, 189] on button "Download" at bounding box center [429, 189] width 74 height 27
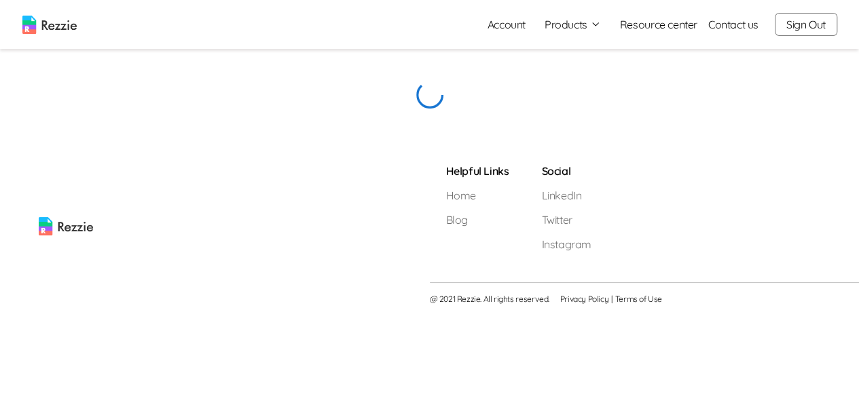
scroll to position [0, 0]
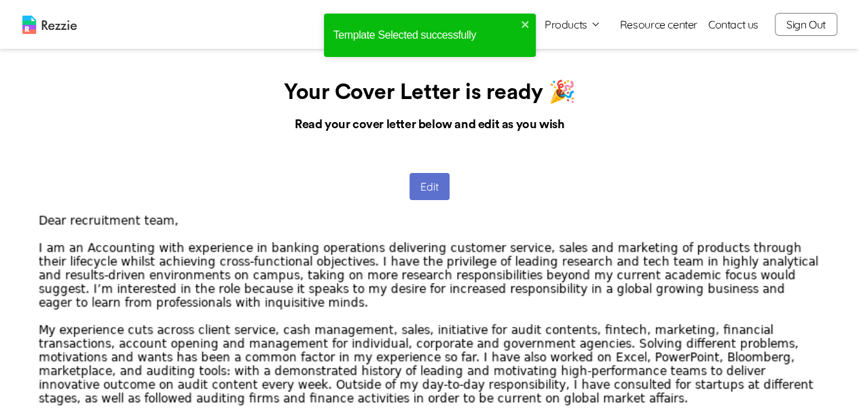
click at [425, 187] on button "Edit" at bounding box center [429, 186] width 40 height 27
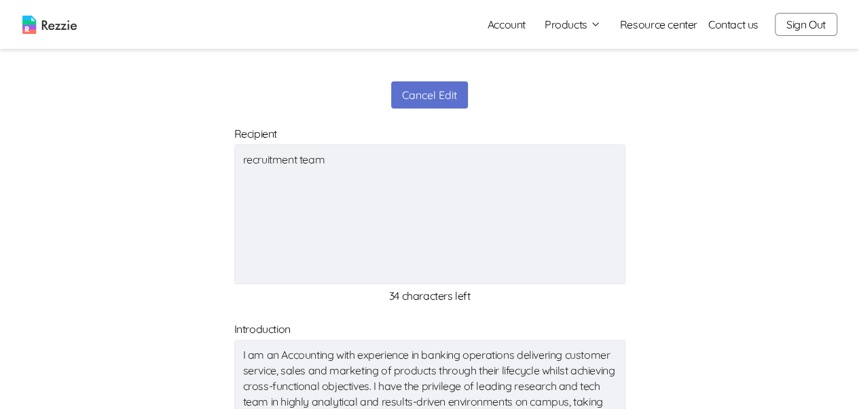
click at [341, 352] on textarea "I am an Accounting with experience in banking operations delivering customer se…" at bounding box center [429, 410] width 391 height 140
click at [397, 356] on textarea "I am an Accounting student with experience in banking operations delivering cus…" at bounding box center [429, 410] width 391 height 140
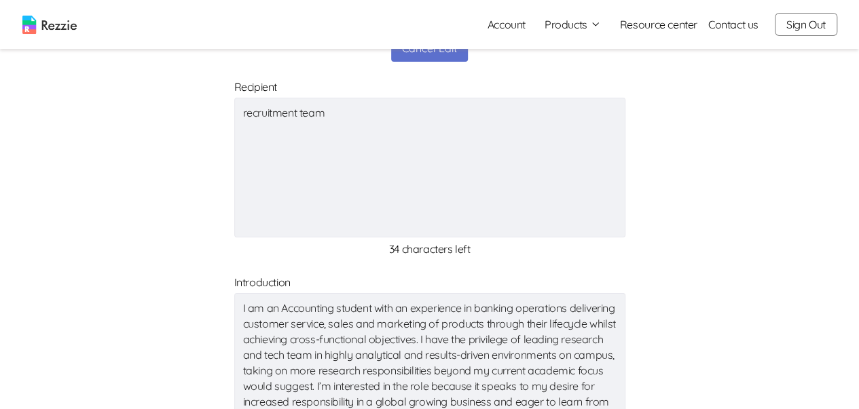
scroll to position [68, 0]
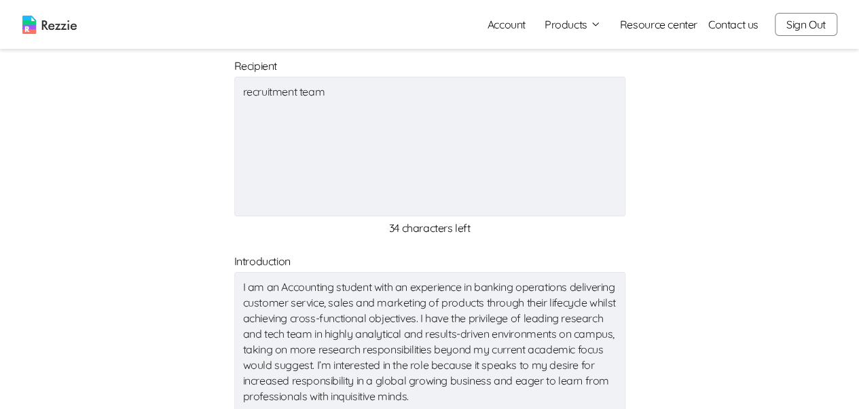
click at [577, 284] on textarea "I am an Accounting student with an experience in banking operations delivering …" at bounding box center [429, 342] width 391 height 140
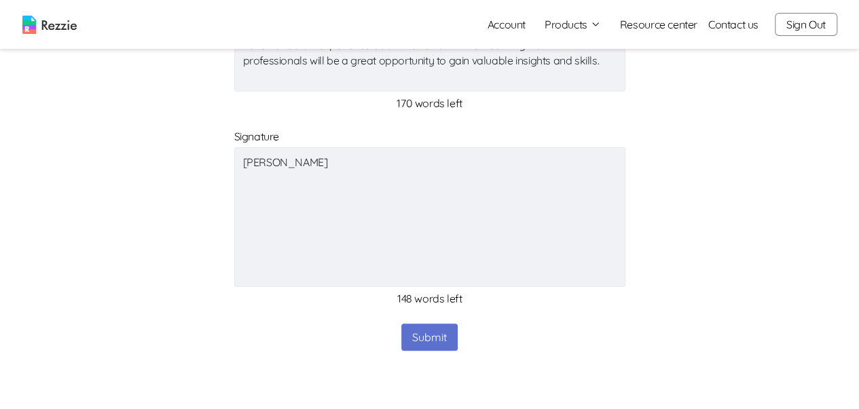
scroll to position [815, 0]
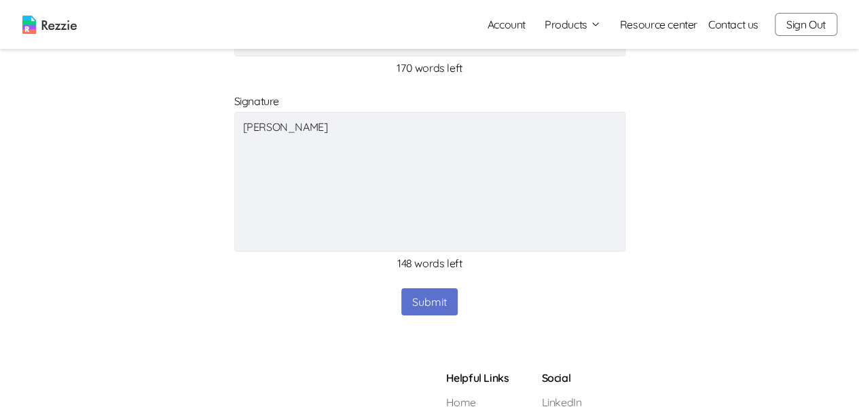
click at [411, 297] on button "Submit" at bounding box center [429, 301] width 56 height 27
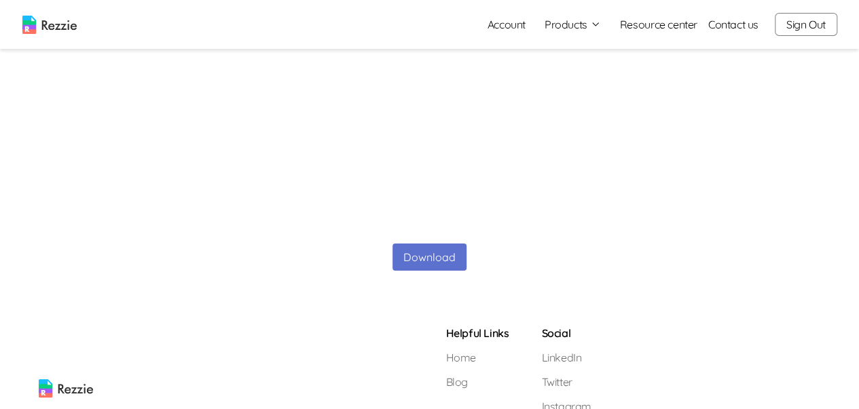
scroll to position [611, 0]
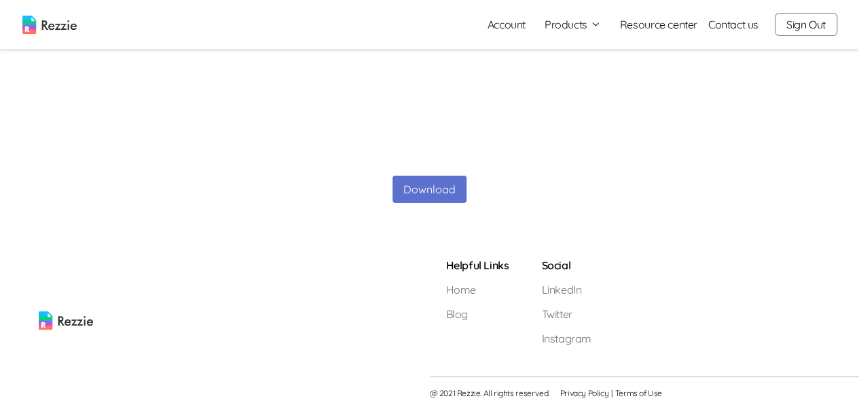
click at [422, 185] on button "Download" at bounding box center [429, 189] width 74 height 27
click at [404, 185] on button "Download" at bounding box center [429, 189] width 74 height 27
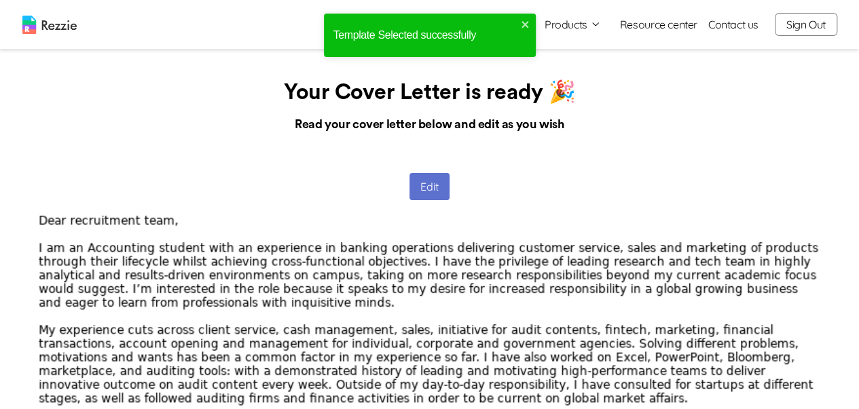
click at [419, 177] on button "Edit" at bounding box center [429, 186] width 40 height 27
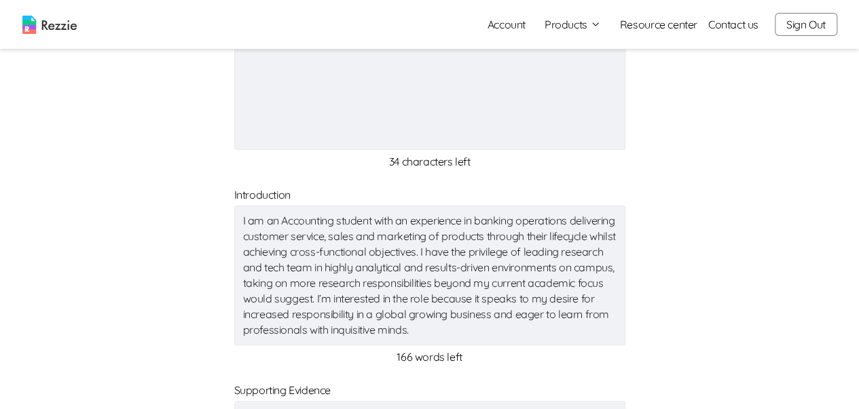
scroll to position [136, 0]
drag, startPoint x: 242, startPoint y: 212, endPoint x: 485, endPoint y: 247, distance: 246.1
click at [485, 247] on textarea "I am an Accounting student with an experience in banking operations delivering …" at bounding box center [429, 274] width 391 height 140
click at [414, 223] on textarea "I am an Accounting student with an experience in banking operations delivering …" at bounding box center [429, 274] width 391 height 140
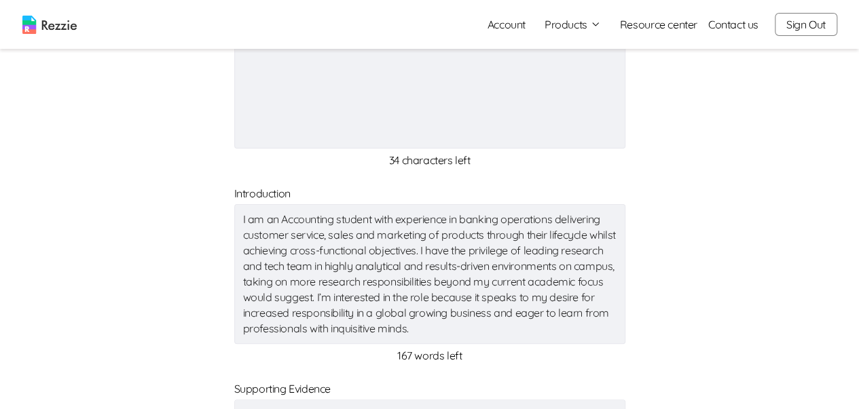
click at [558, 221] on textarea "I am an Accounting student with experience in banking operations delivering cus…" at bounding box center [429, 274] width 391 height 140
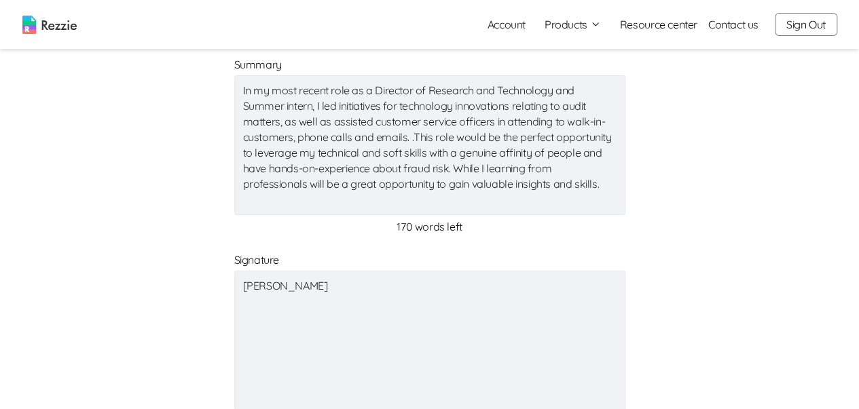
scroll to position [815, 0]
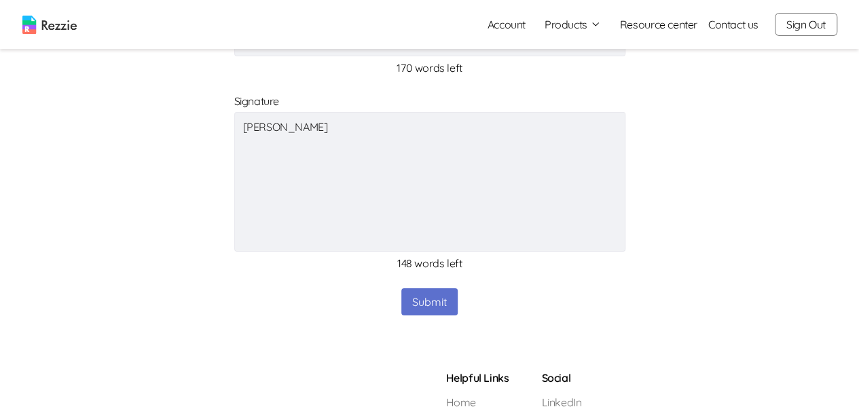
click at [445, 310] on button "Submit" at bounding box center [429, 301] width 56 height 27
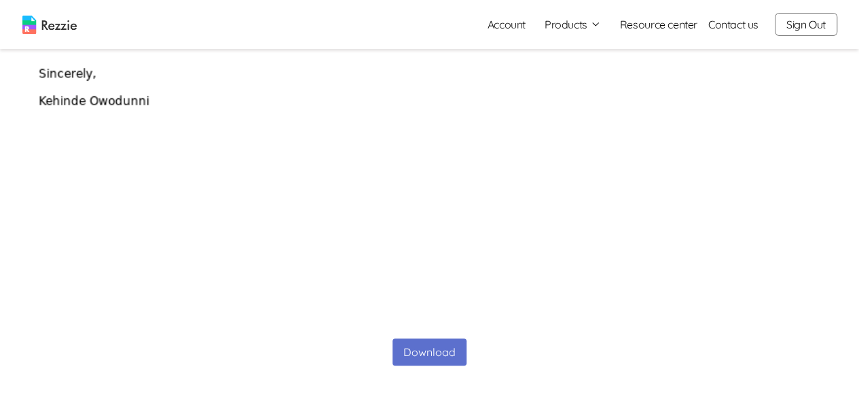
scroll to position [611, 0]
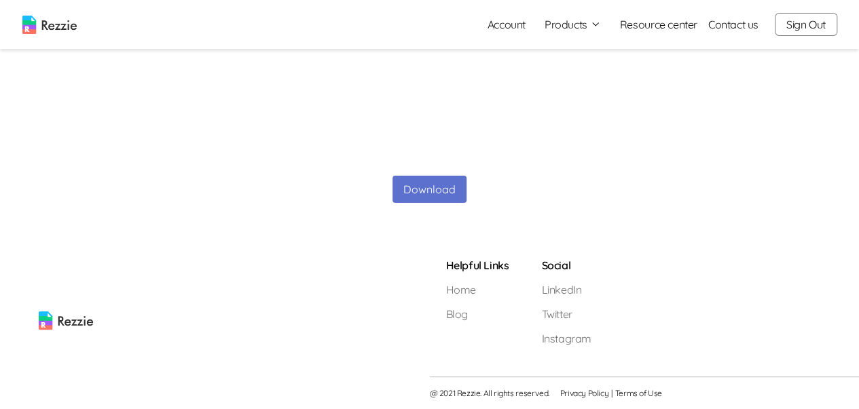
click at [411, 191] on button "Download" at bounding box center [429, 189] width 74 height 27
